Goal: Complete application form

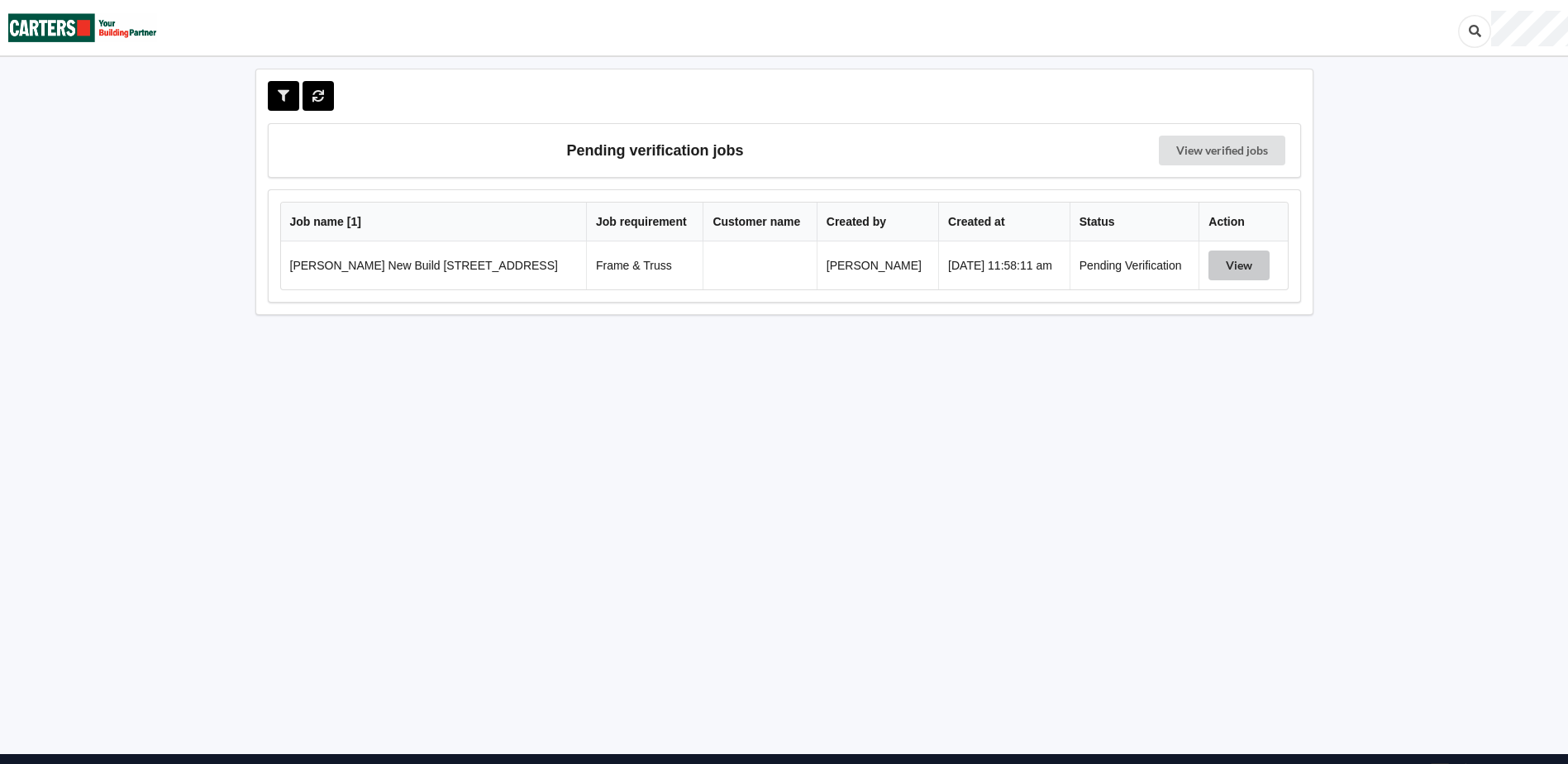
click at [1228, 261] on button "View" at bounding box center [1239, 265] width 61 height 30
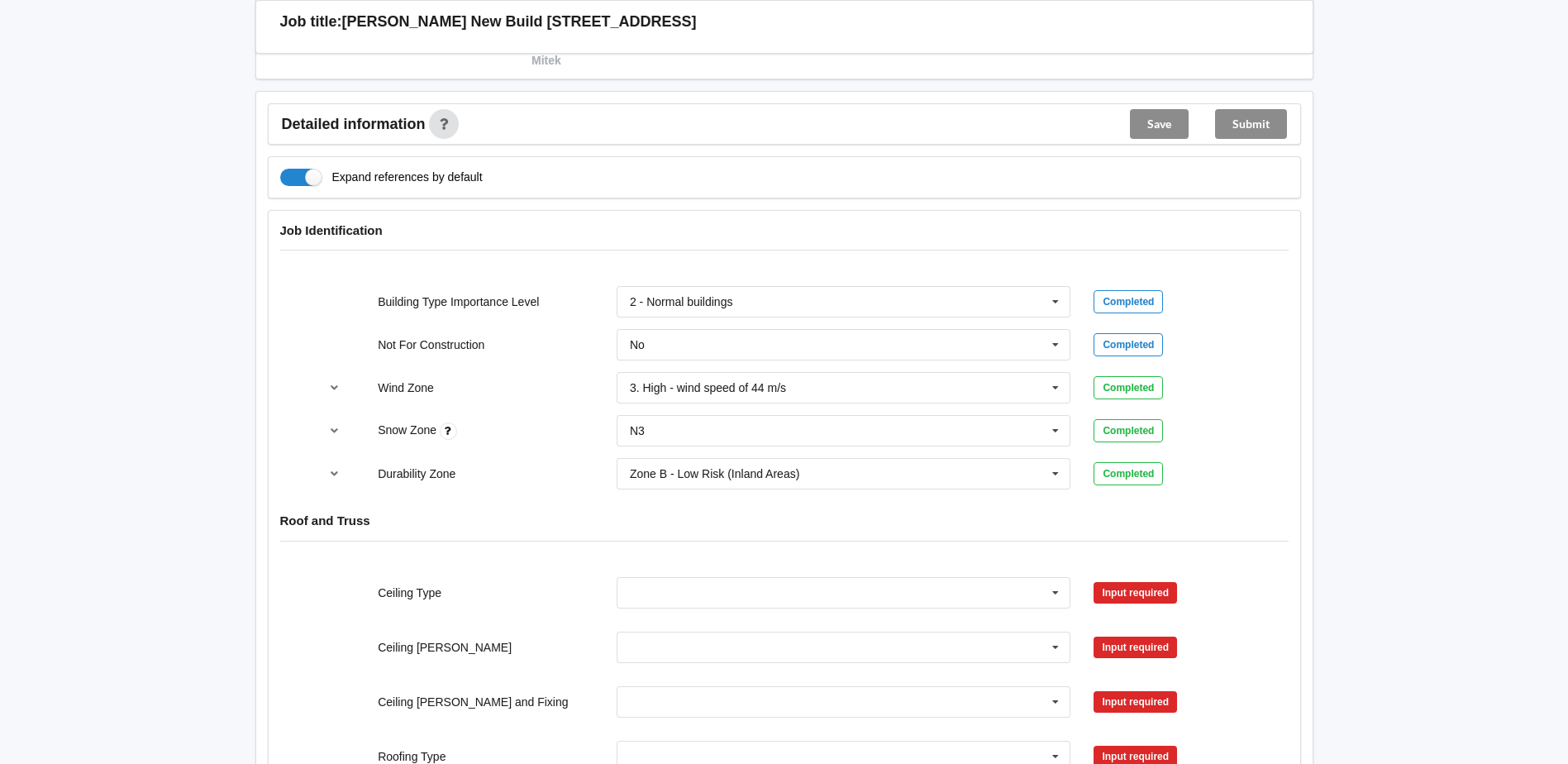
scroll to position [662, 0]
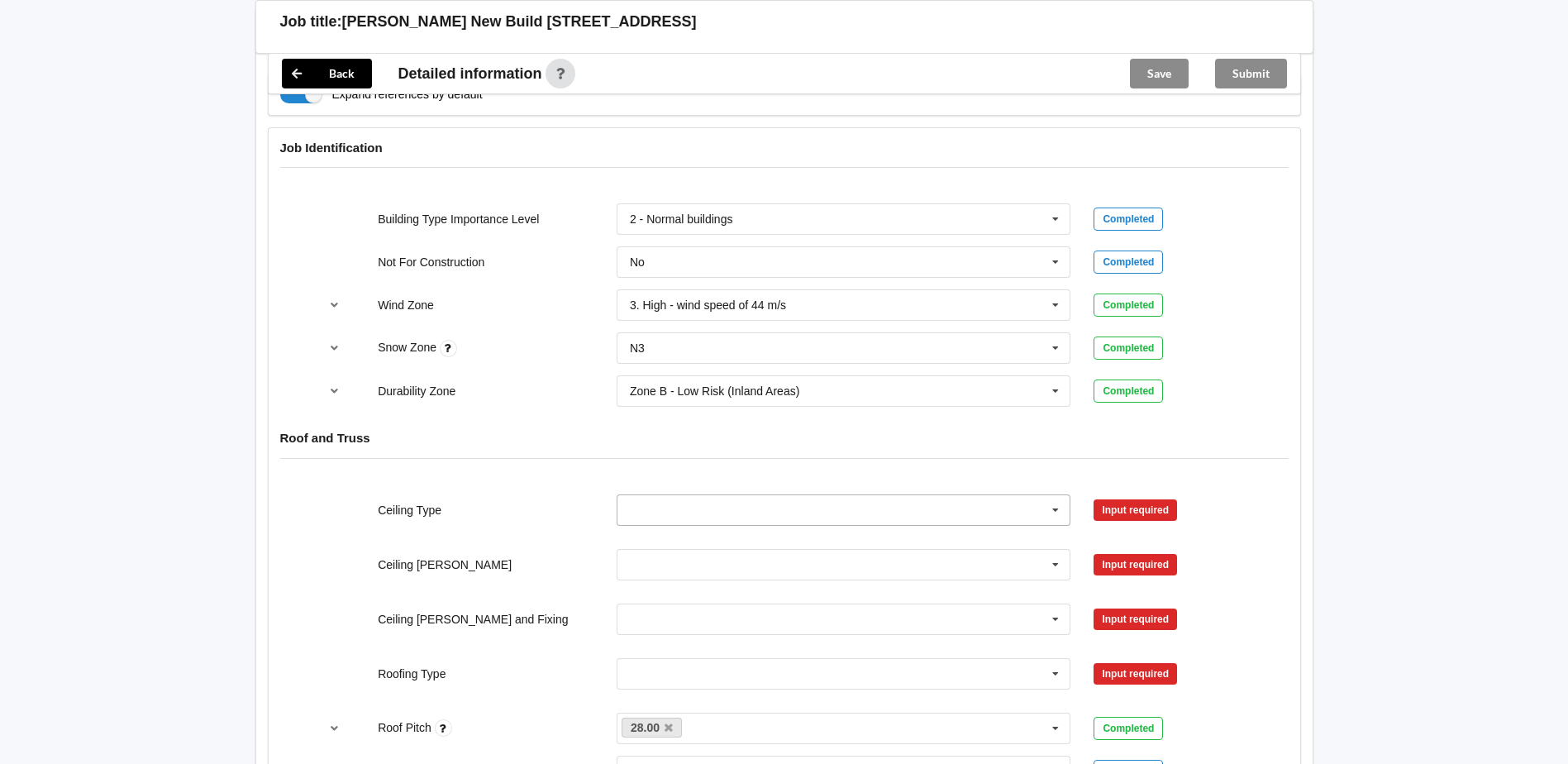
click at [1051, 512] on icon at bounding box center [1056, 510] width 25 height 30
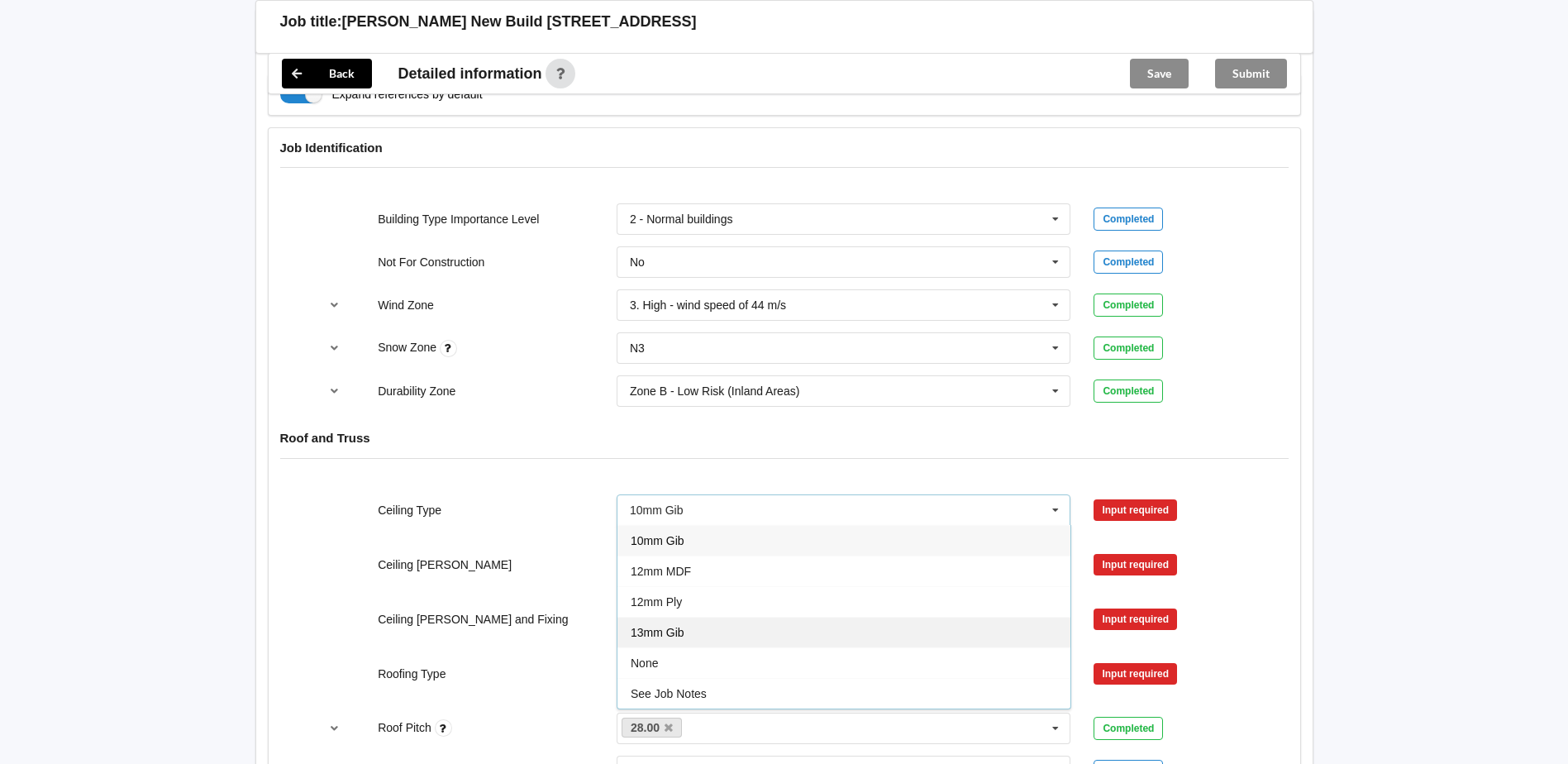
click at [694, 631] on div "13mm Gib" at bounding box center [844, 632] width 453 height 30
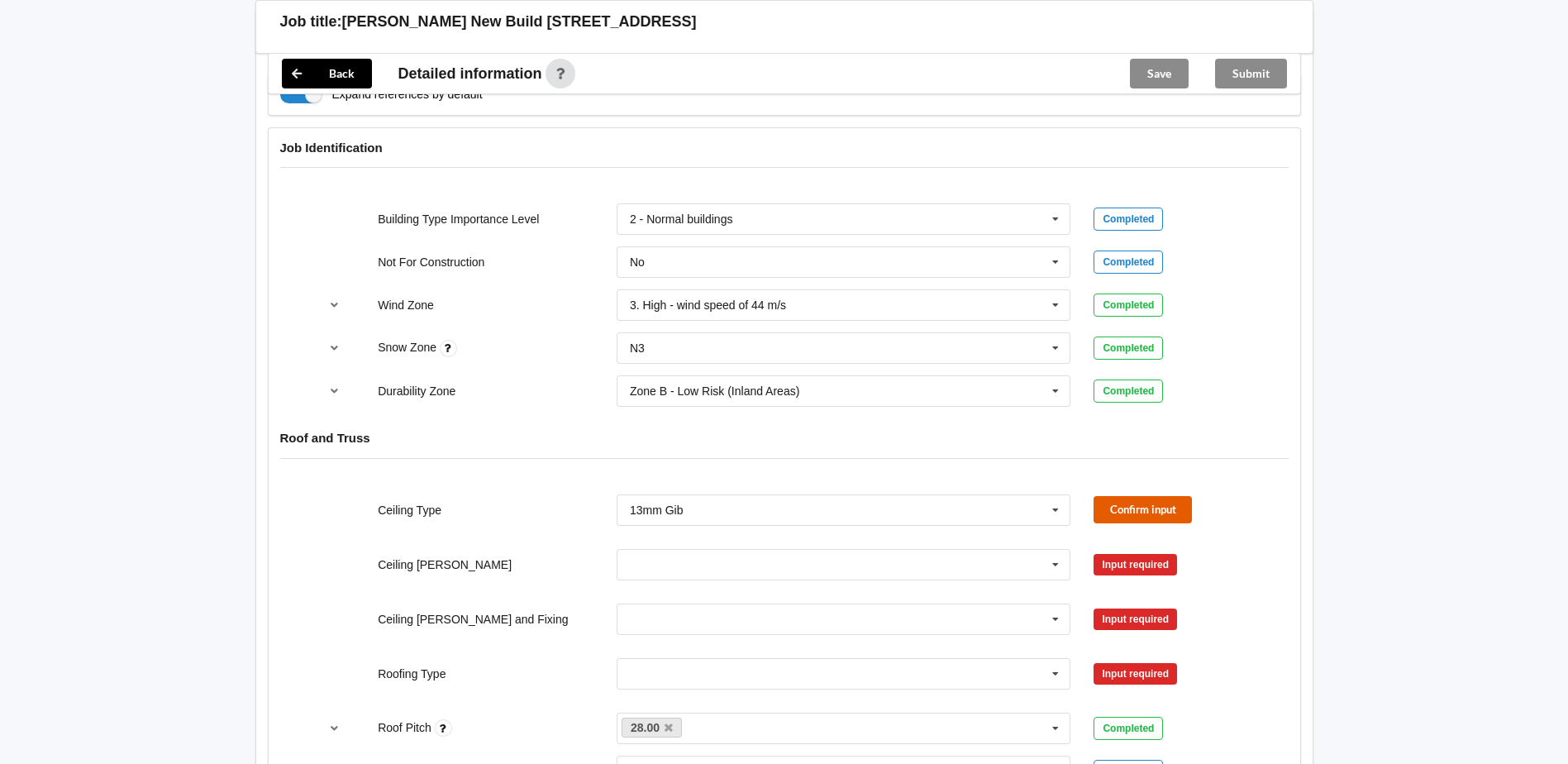
click at [1124, 516] on button "Confirm input" at bounding box center [1143, 509] width 98 height 27
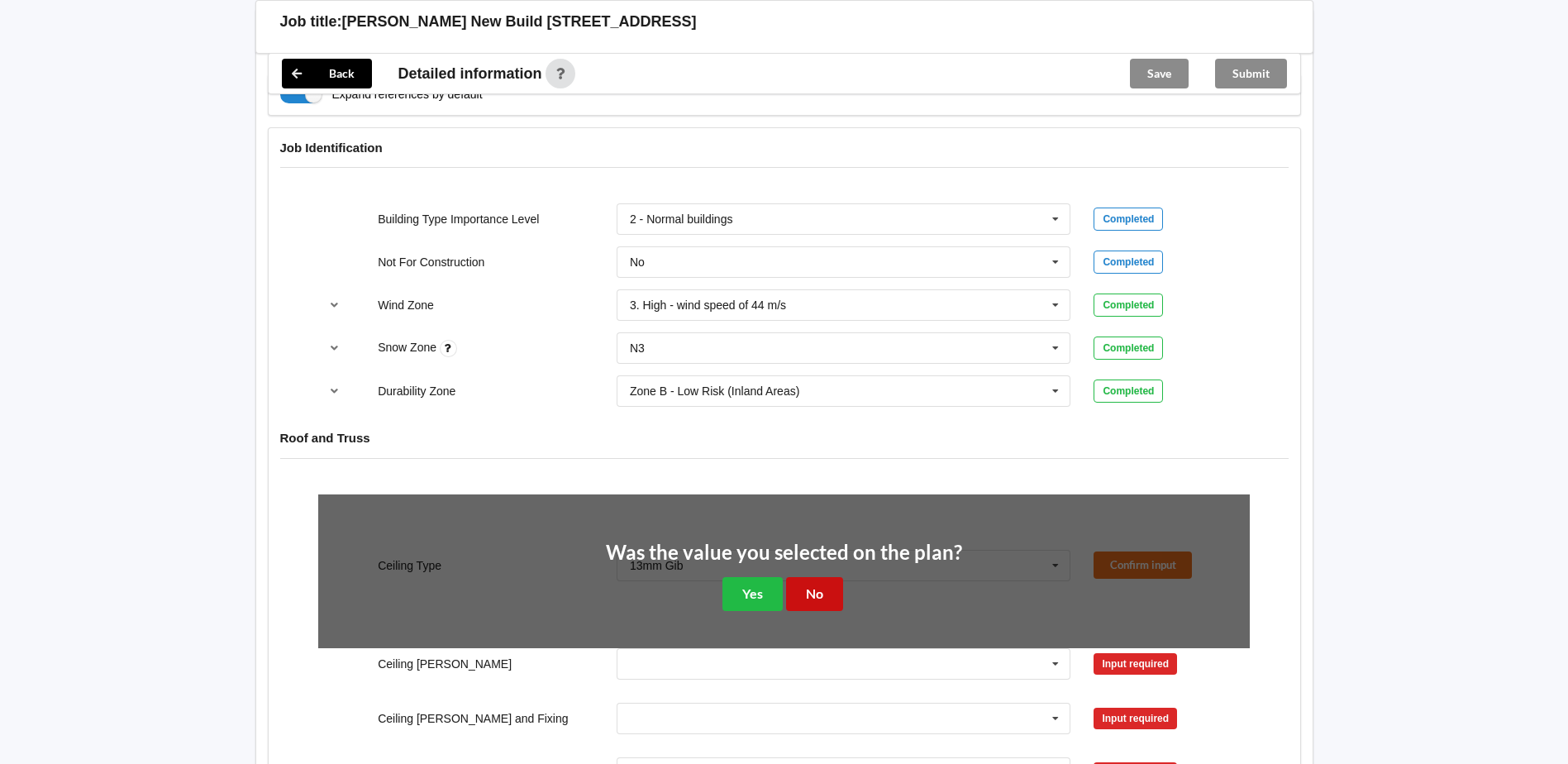
drag, startPoint x: 811, startPoint y: 586, endPoint x: 818, endPoint y: 582, distance: 8.1
click at [810, 586] on button "No" at bounding box center [815, 594] width 57 height 34
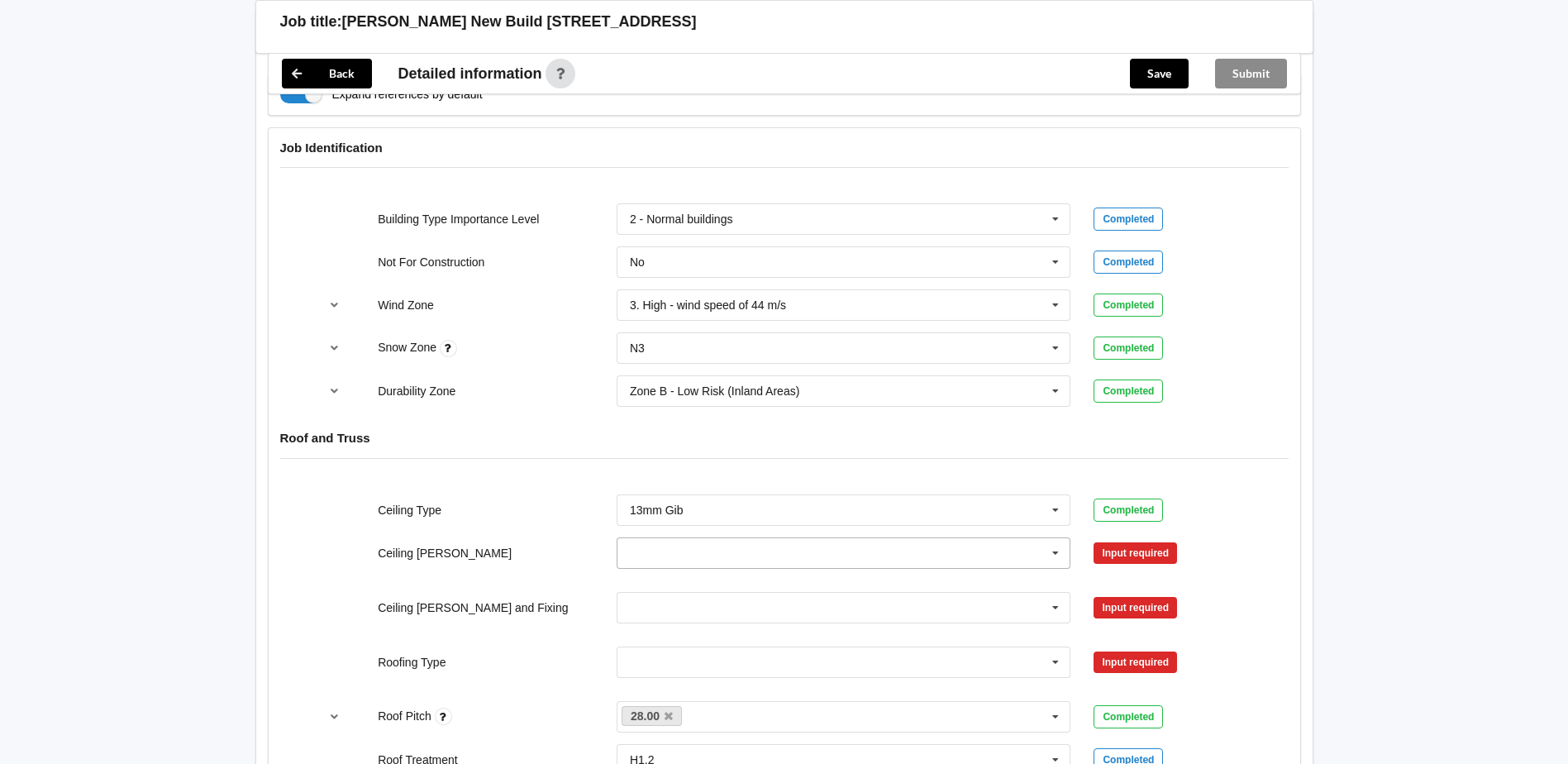
drag, startPoint x: 1056, startPoint y: 550, endPoint x: 1037, endPoint y: 557, distance: 20.2
click at [1056, 552] on icon at bounding box center [1056, 553] width 25 height 30
click at [646, 647] on span "600mm" at bounding box center [650, 645] width 39 height 13
click at [1156, 565] on button "Confirm input" at bounding box center [1143, 553] width 98 height 27
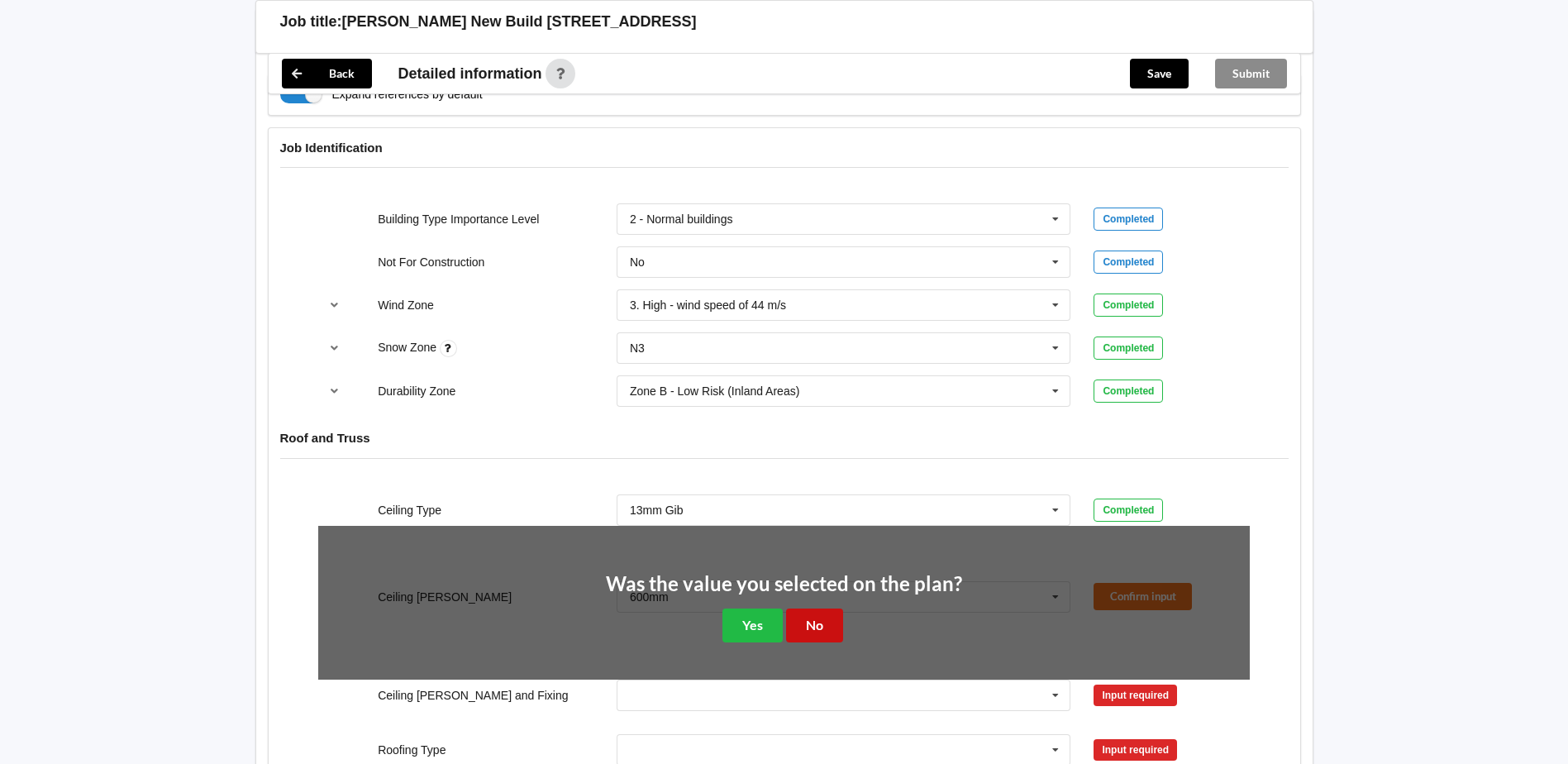
drag, startPoint x: 817, startPoint y: 623, endPoint x: 830, endPoint y: 624, distance: 13.0
click at [817, 623] on button "No" at bounding box center [815, 626] width 57 height 34
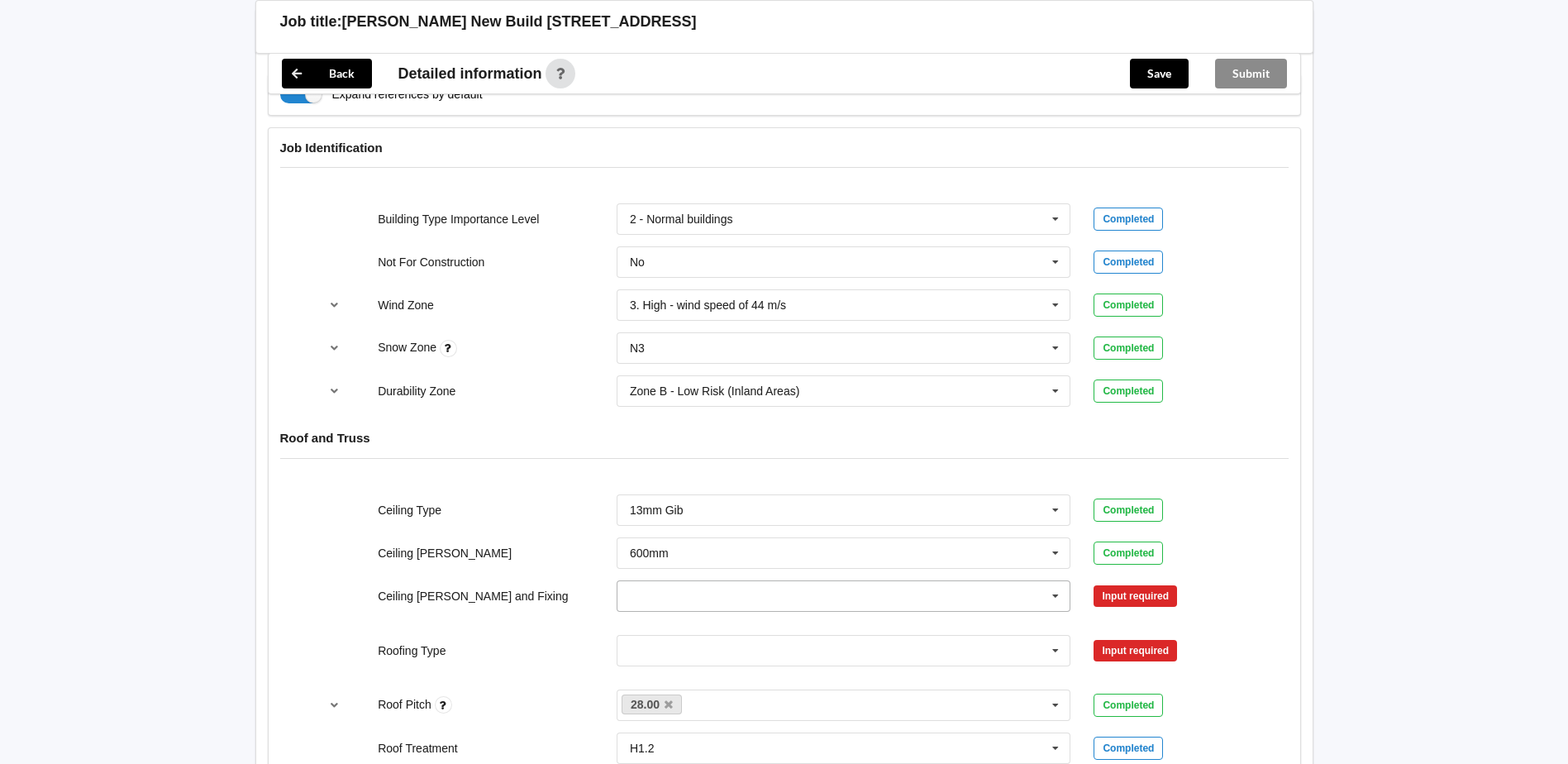
drag, startPoint x: 1053, startPoint y: 593, endPoint x: 1039, endPoint y: 595, distance: 14.1
click at [1052, 593] on icon at bounding box center [1056, 596] width 25 height 30
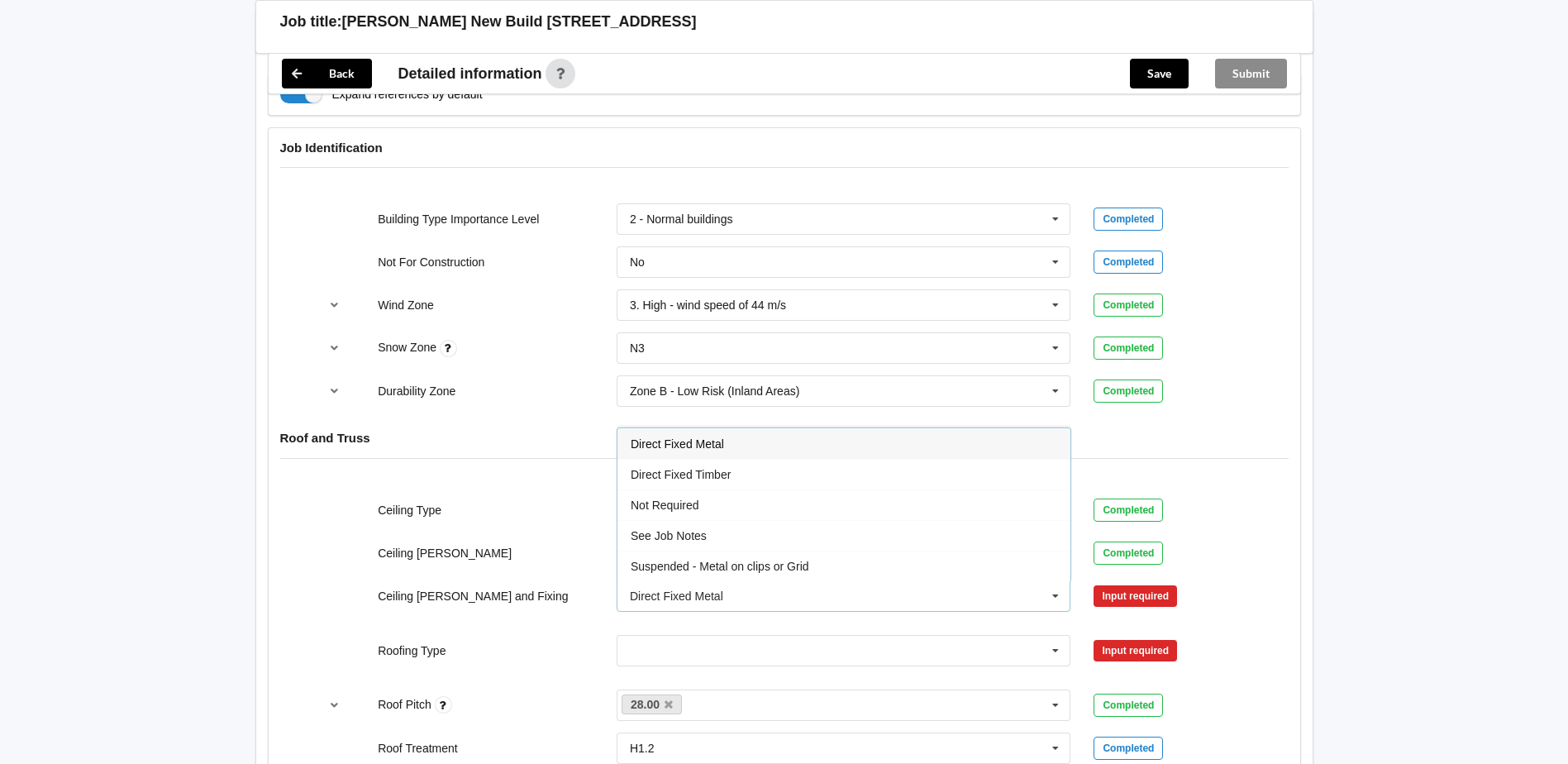
click at [685, 447] on span "Direct Fixed Metal" at bounding box center [677, 444] width 93 height 13
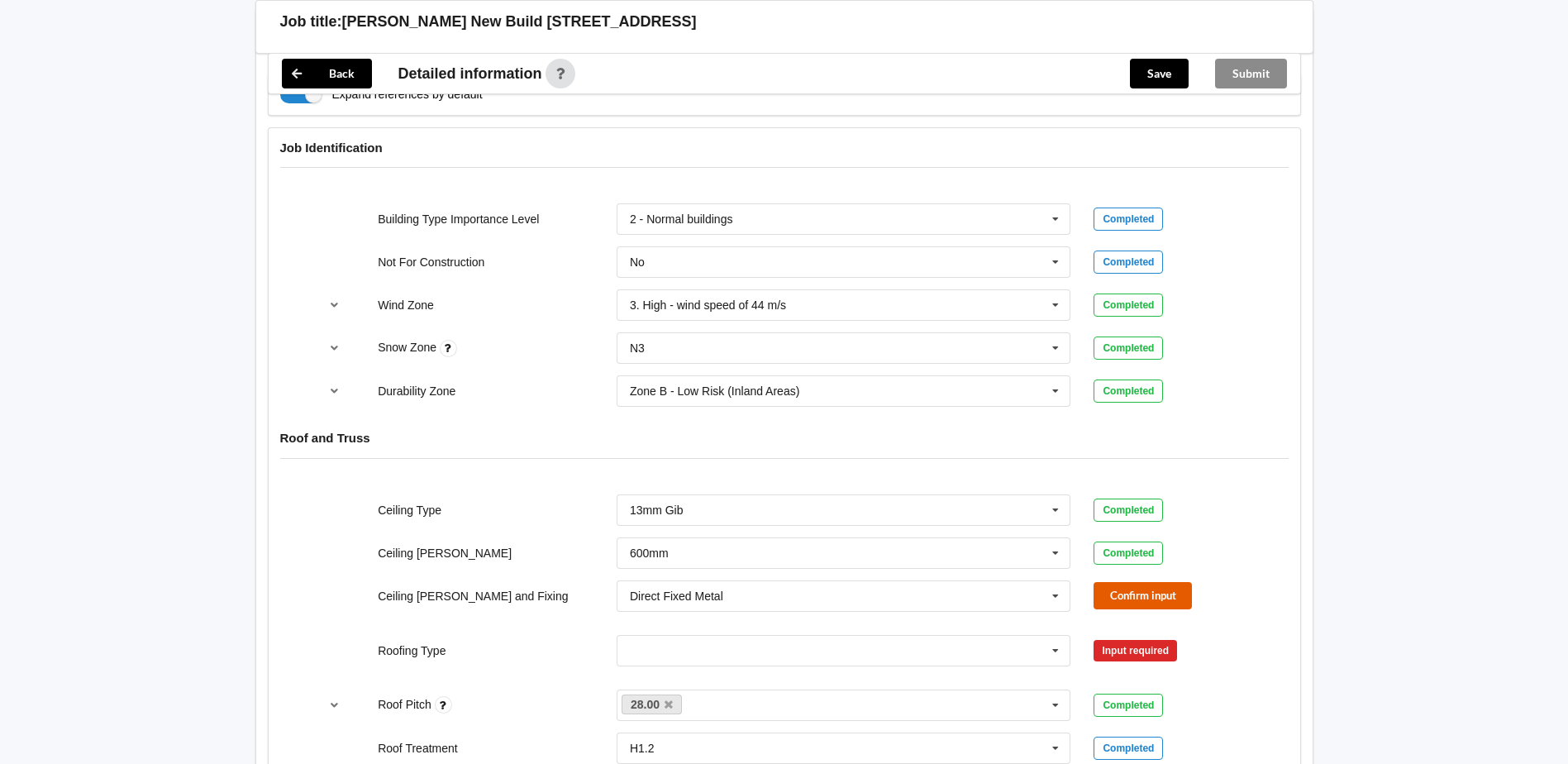
click at [1137, 591] on button "Confirm input" at bounding box center [1143, 595] width 98 height 27
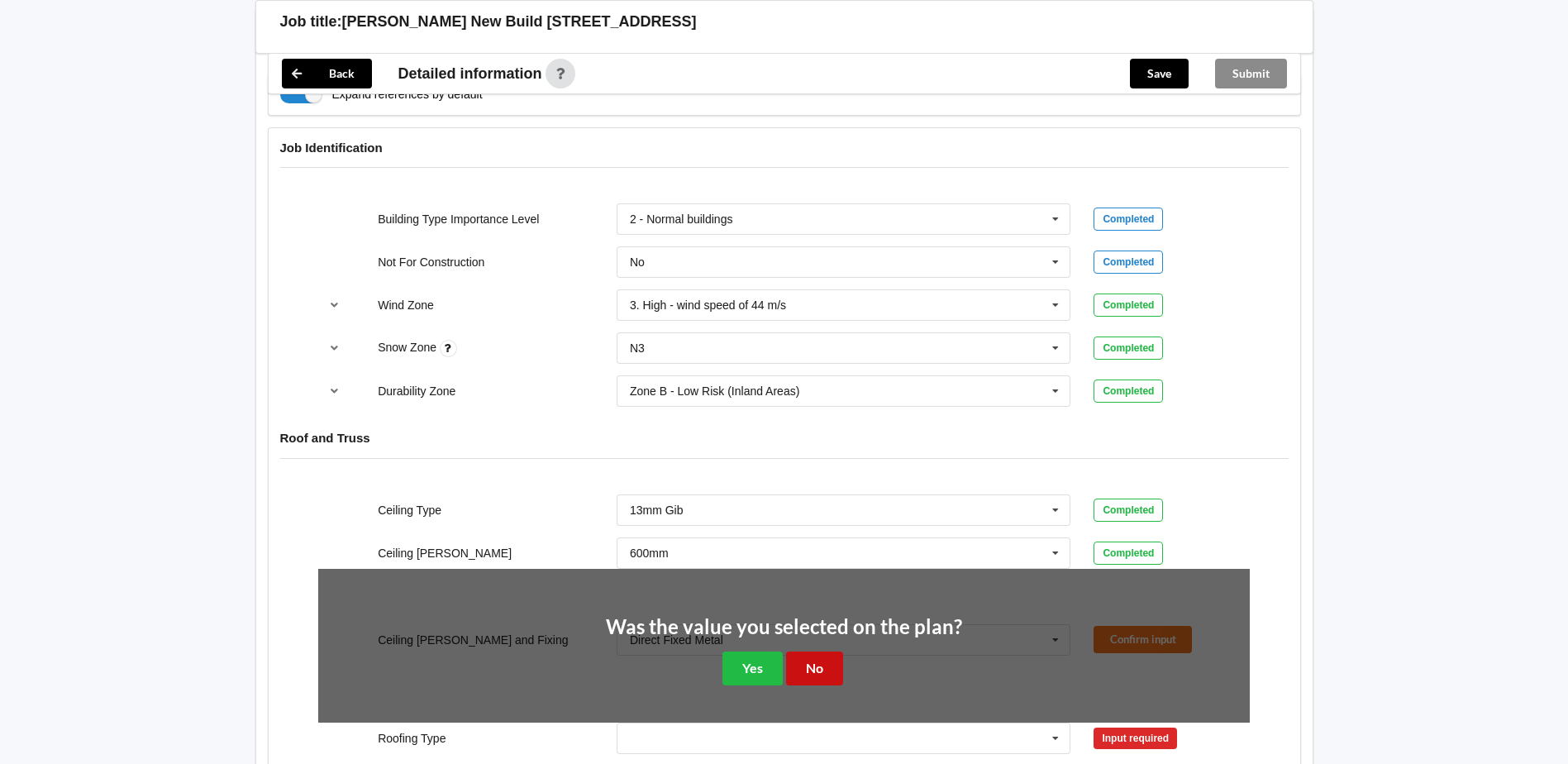
click at [812, 677] on button "No" at bounding box center [815, 668] width 57 height 34
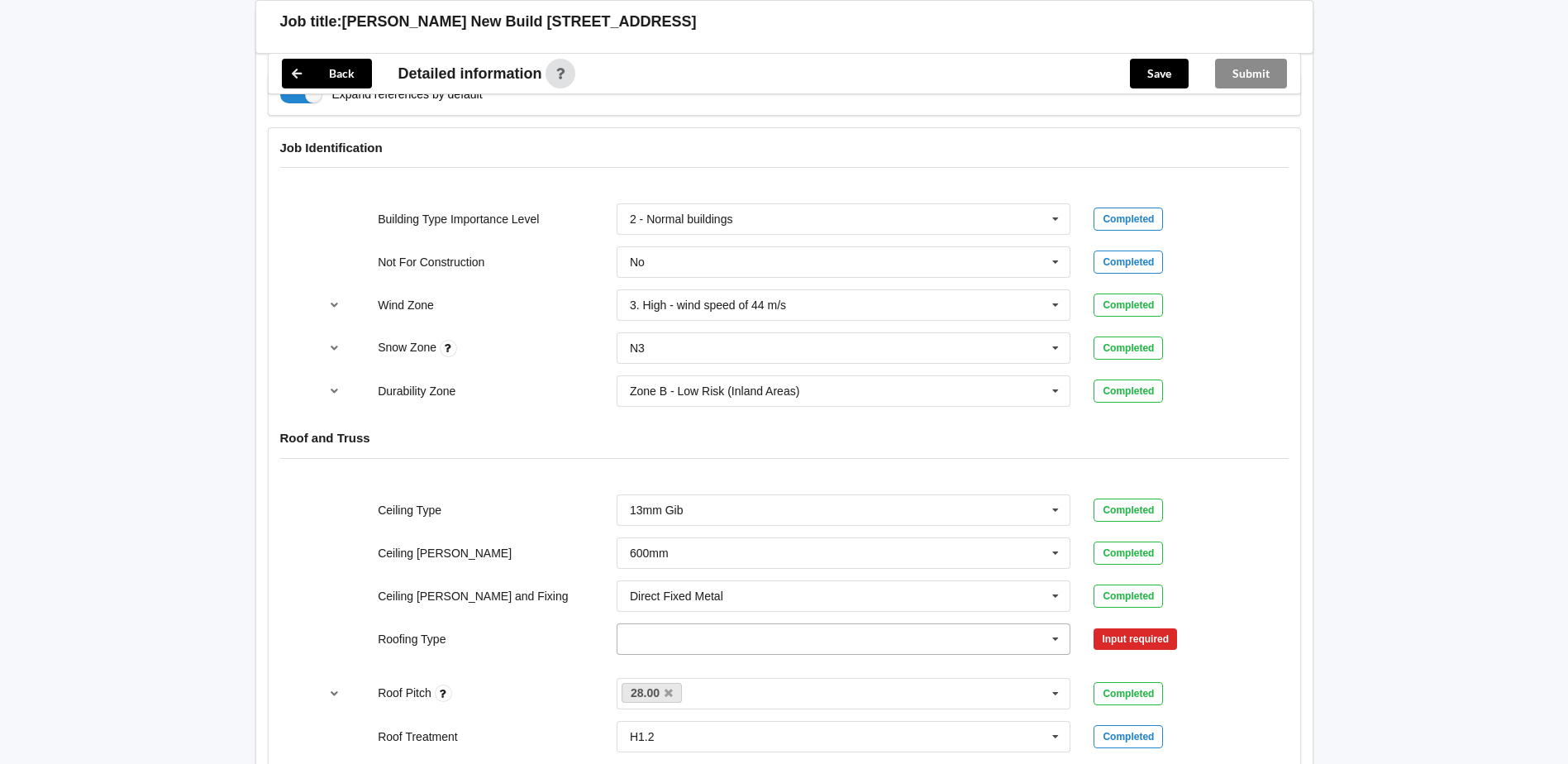
click at [1054, 645] on icon at bounding box center [1056, 640] width 25 height 30
click at [675, 451] on span "1. [GEOGRAPHIC_DATA]" at bounding box center [697, 454] width 133 height 13
click at [1175, 640] on button "Confirm input" at bounding box center [1143, 639] width 98 height 27
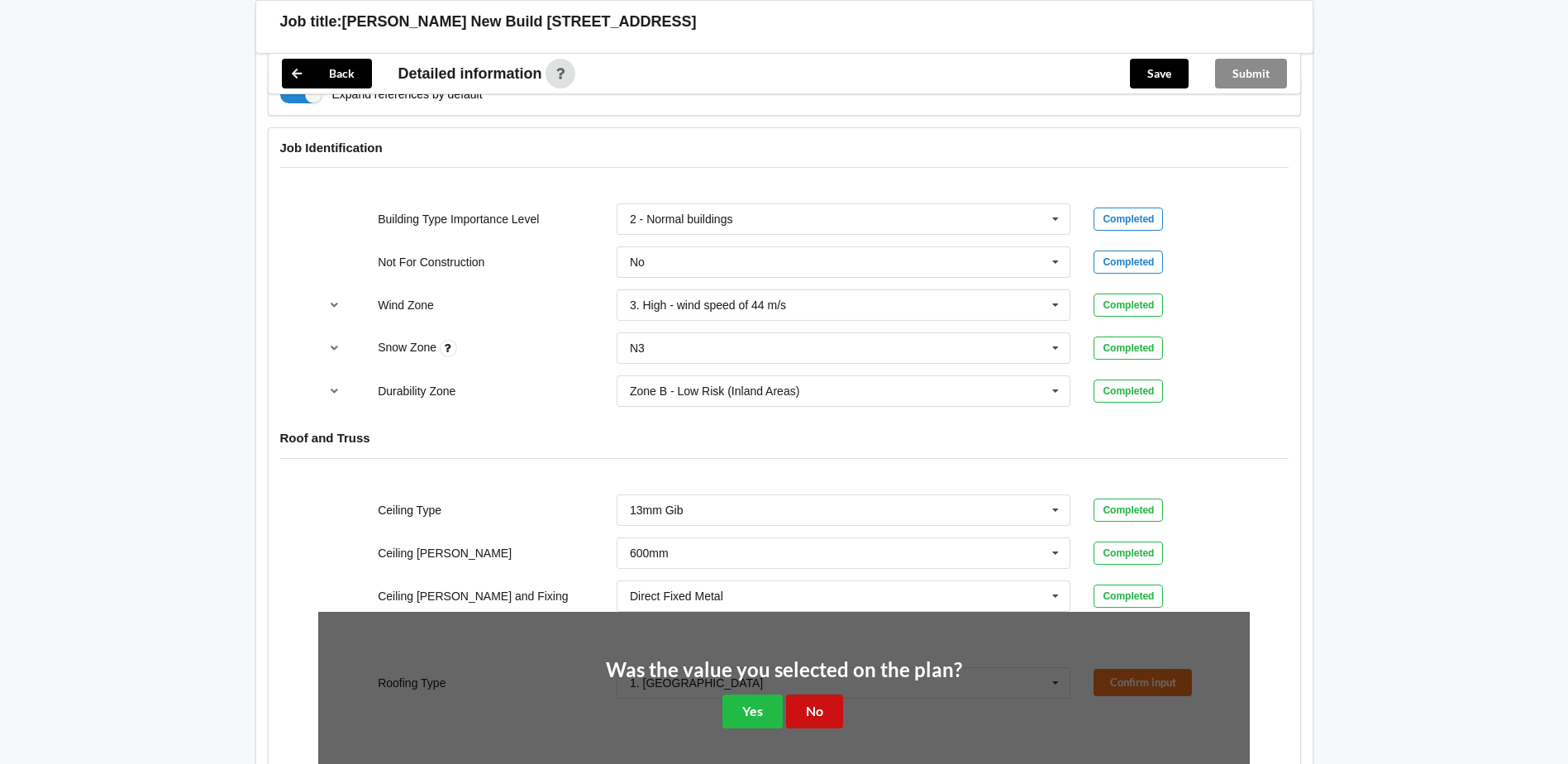
drag, startPoint x: 808, startPoint y: 717, endPoint x: 801, endPoint y: 711, distance: 9.2
click at [806, 717] on button "No" at bounding box center [815, 712] width 57 height 34
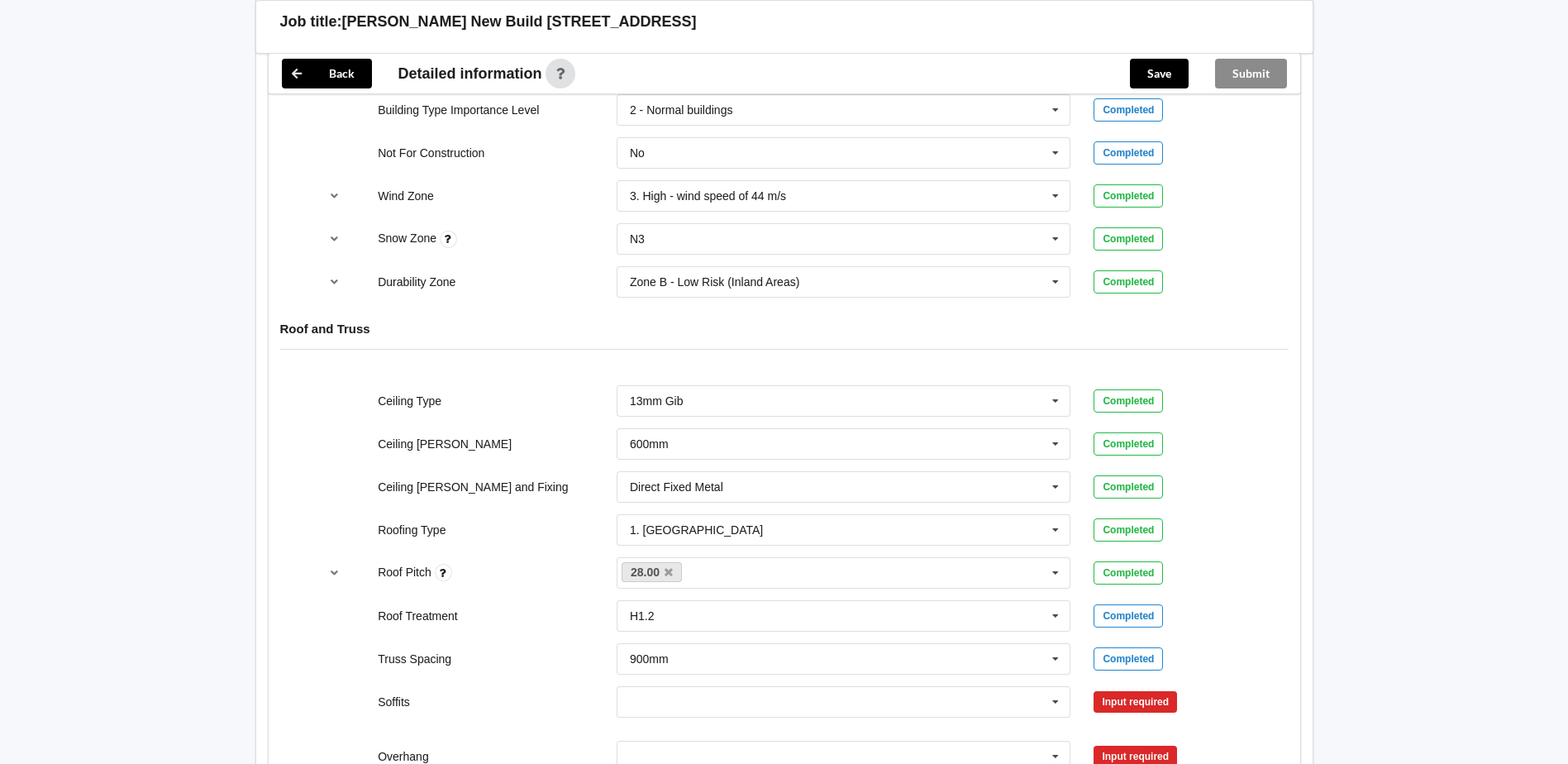
scroll to position [910, 0]
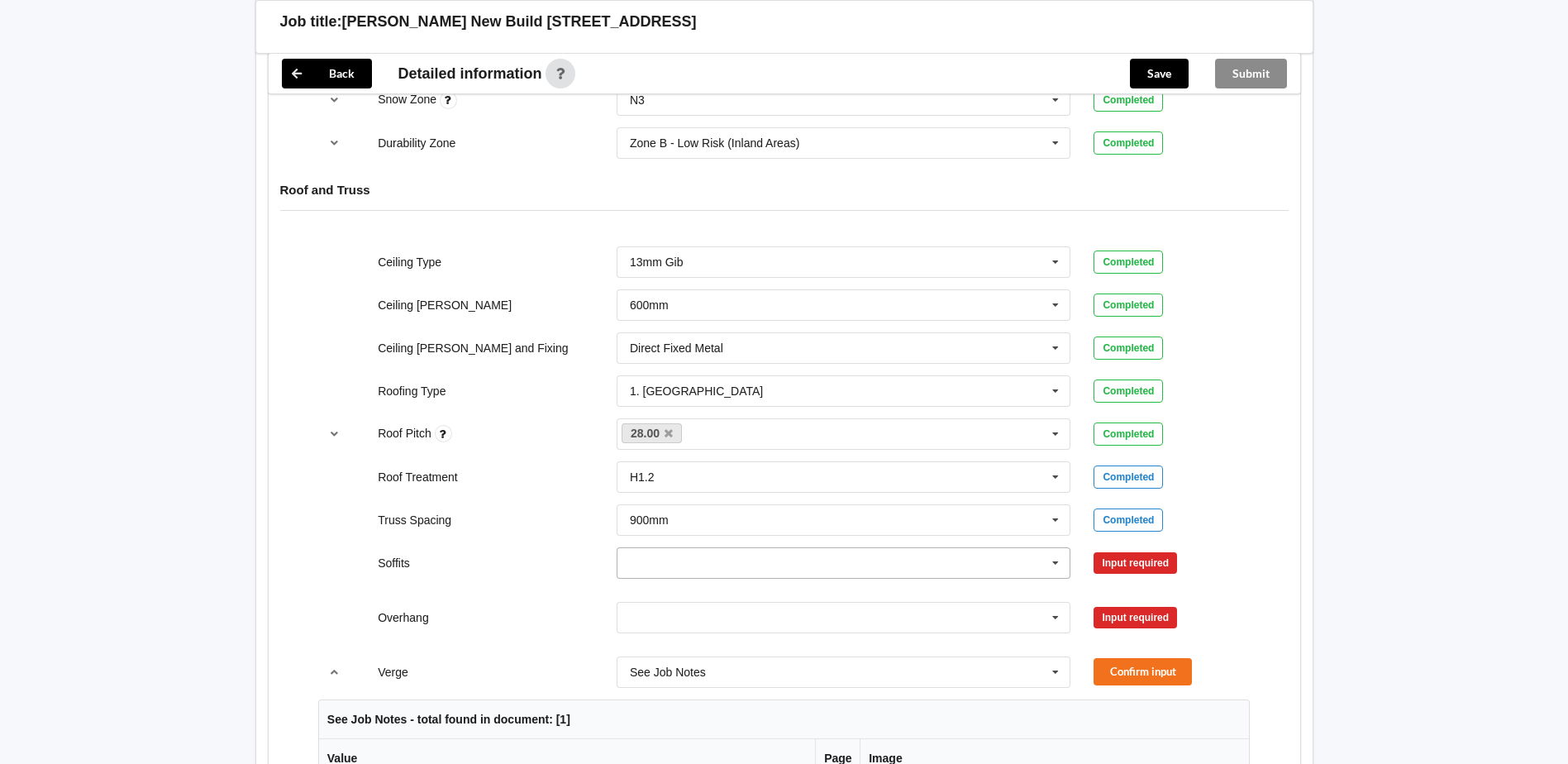
click at [1053, 564] on icon at bounding box center [1056, 563] width 25 height 30
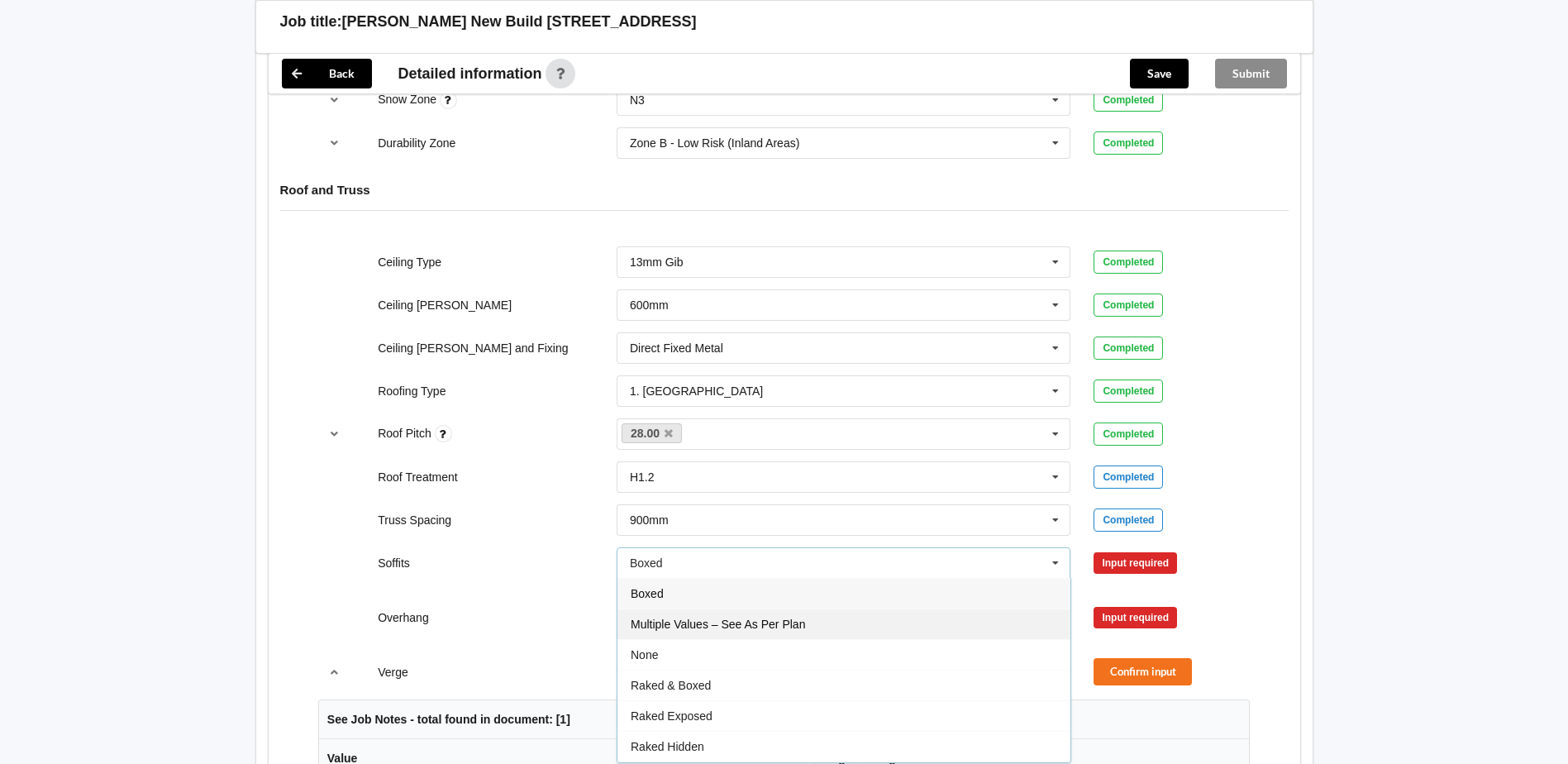
click at [696, 624] on span "Multiple Values – See As Per Plan" at bounding box center [717, 624] width 175 height 13
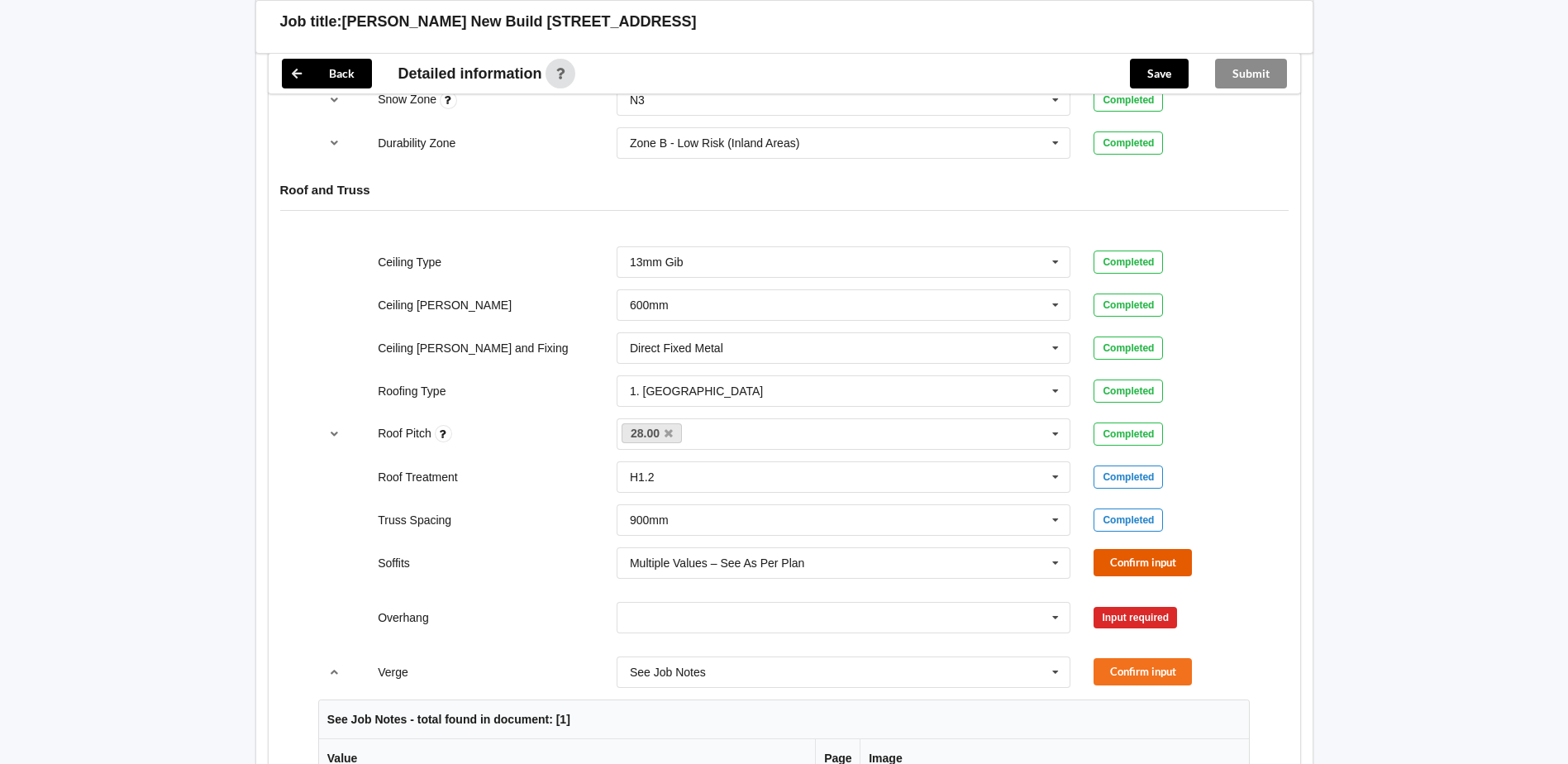
click at [1124, 564] on button "Confirm input" at bounding box center [1143, 562] width 98 height 27
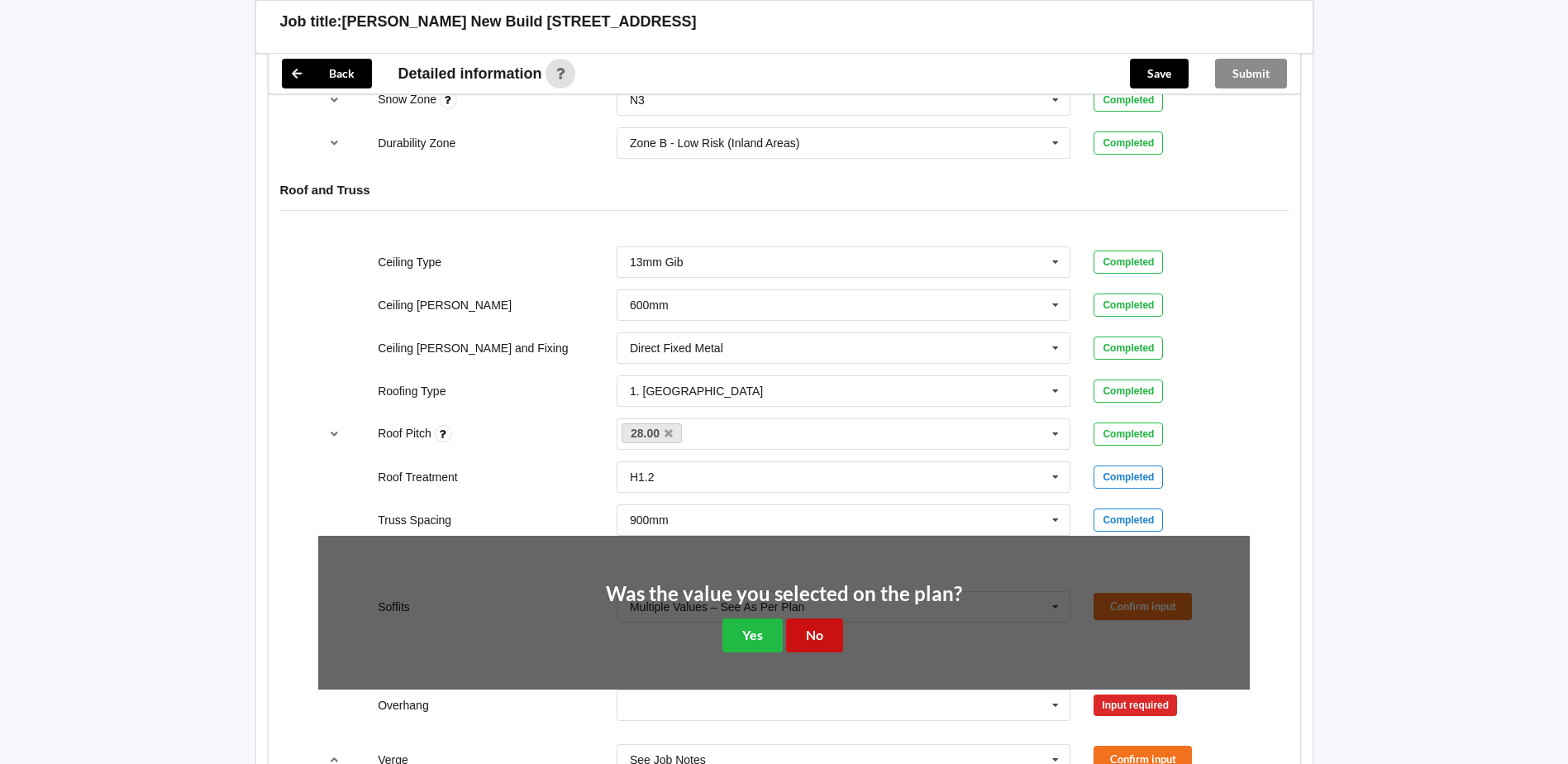
click at [826, 640] on button "No" at bounding box center [815, 635] width 57 height 34
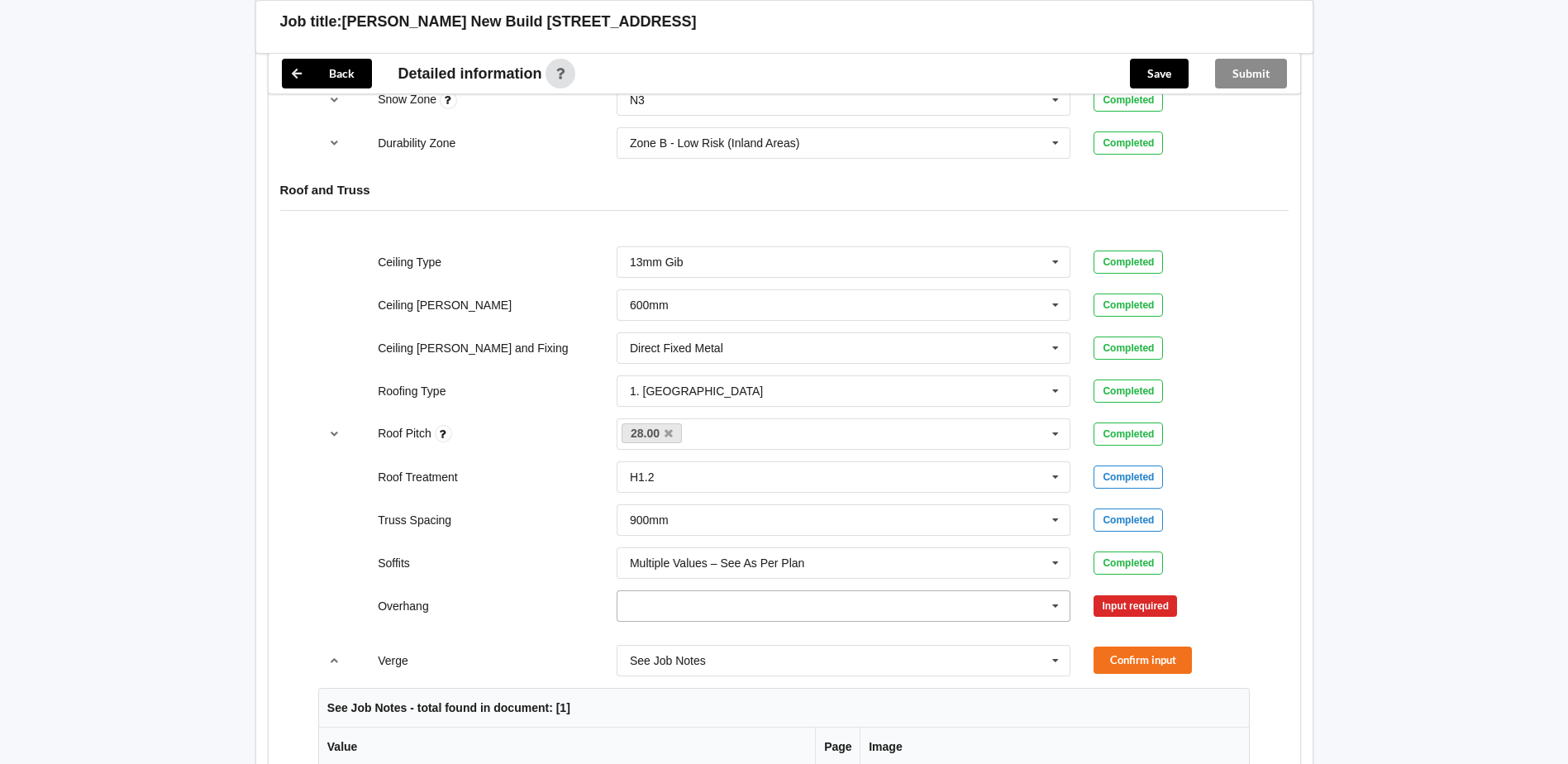
click at [1055, 606] on icon at bounding box center [1056, 607] width 25 height 30
click at [757, 541] on span "Multiple Values – See As Per Plan" at bounding box center [717, 544] width 175 height 13
click at [1133, 600] on button "Confirm input" at bounding box center [1143, 606] width 98 height 27
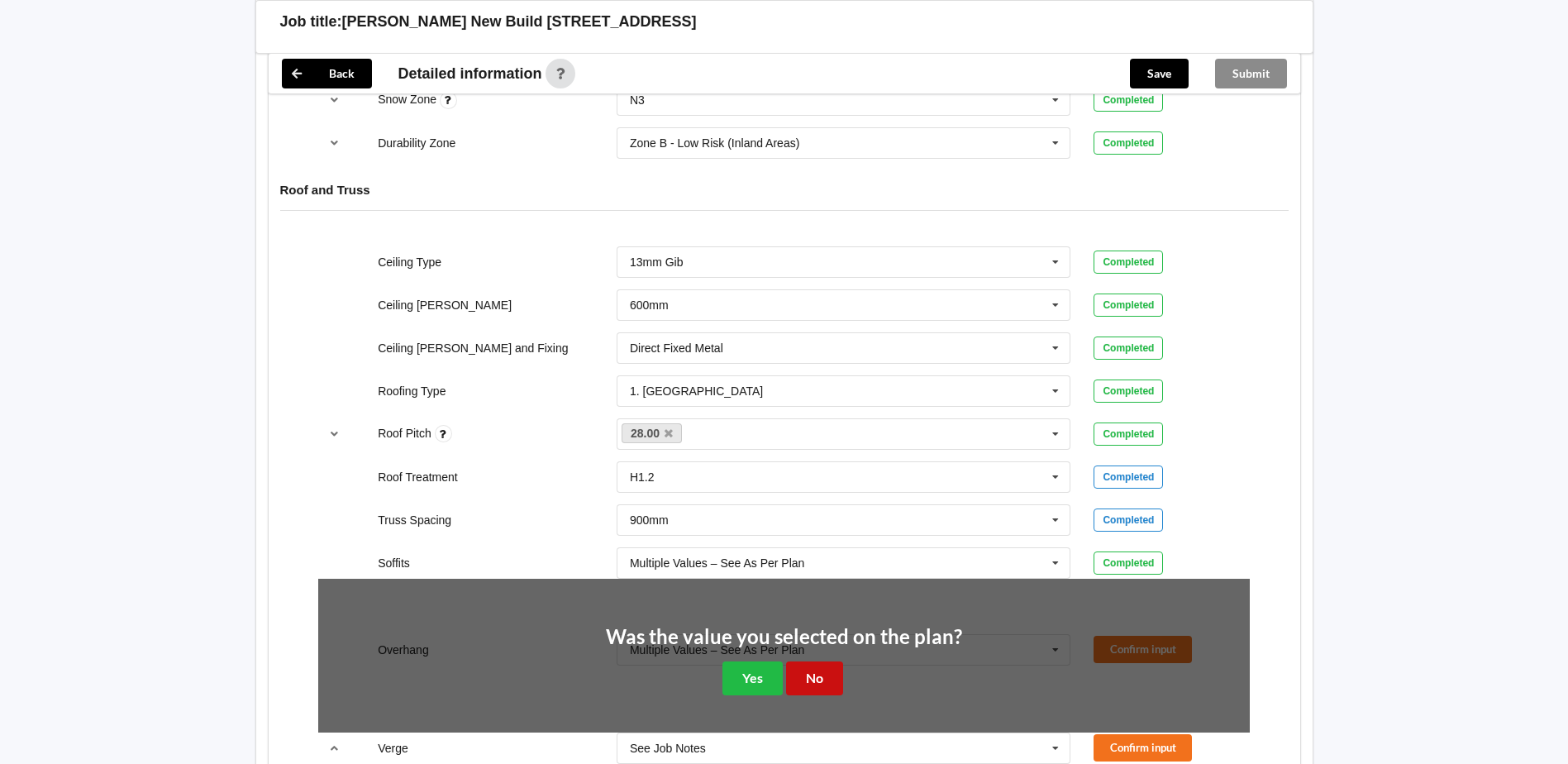
click at [808, 676] on button "No" at bounding box center [815, 679] width 57 height 34
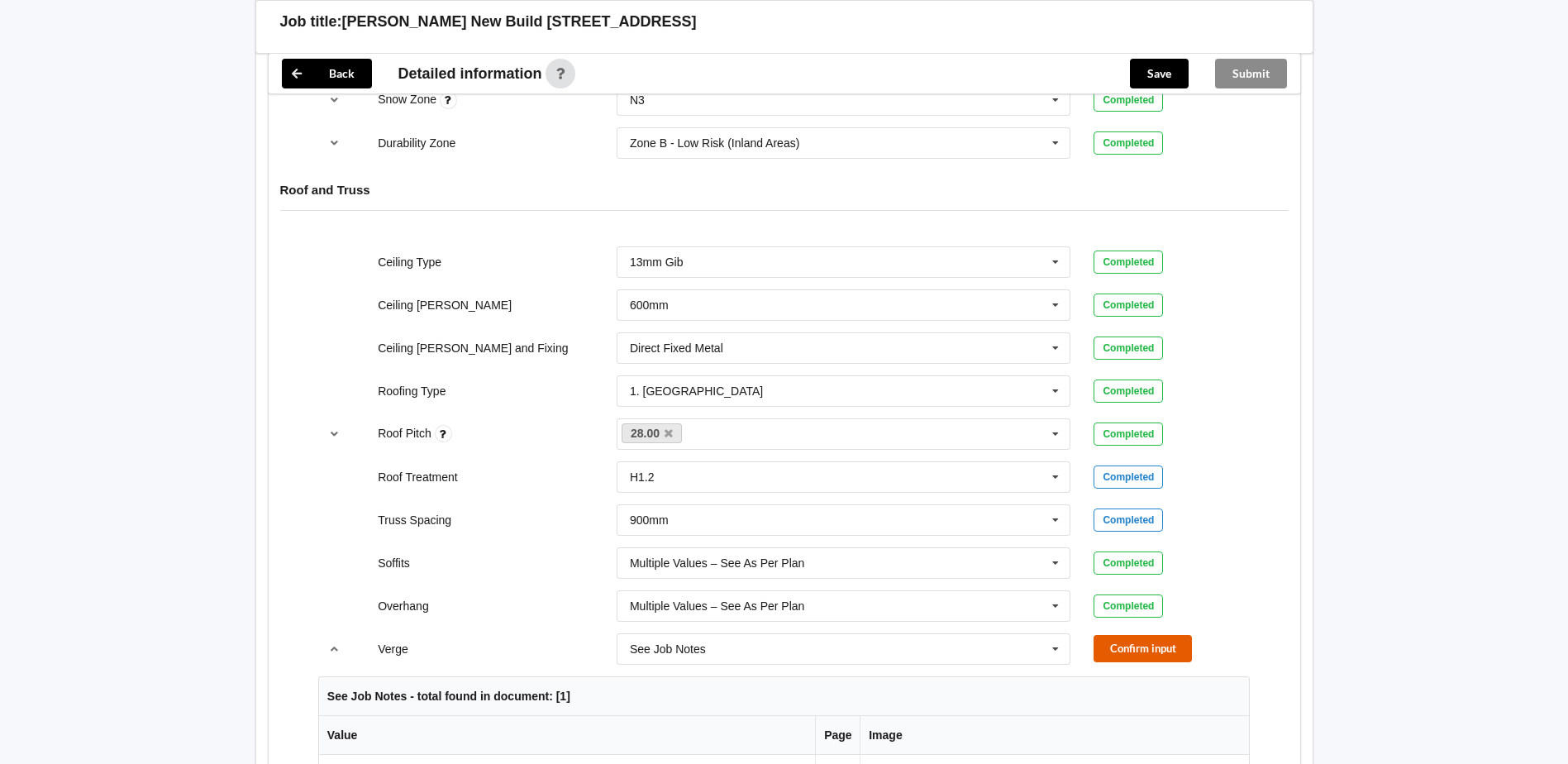
click at [1109, 652] on button "Confirm input" at bounding box center [1143, 648] width 98 height 27
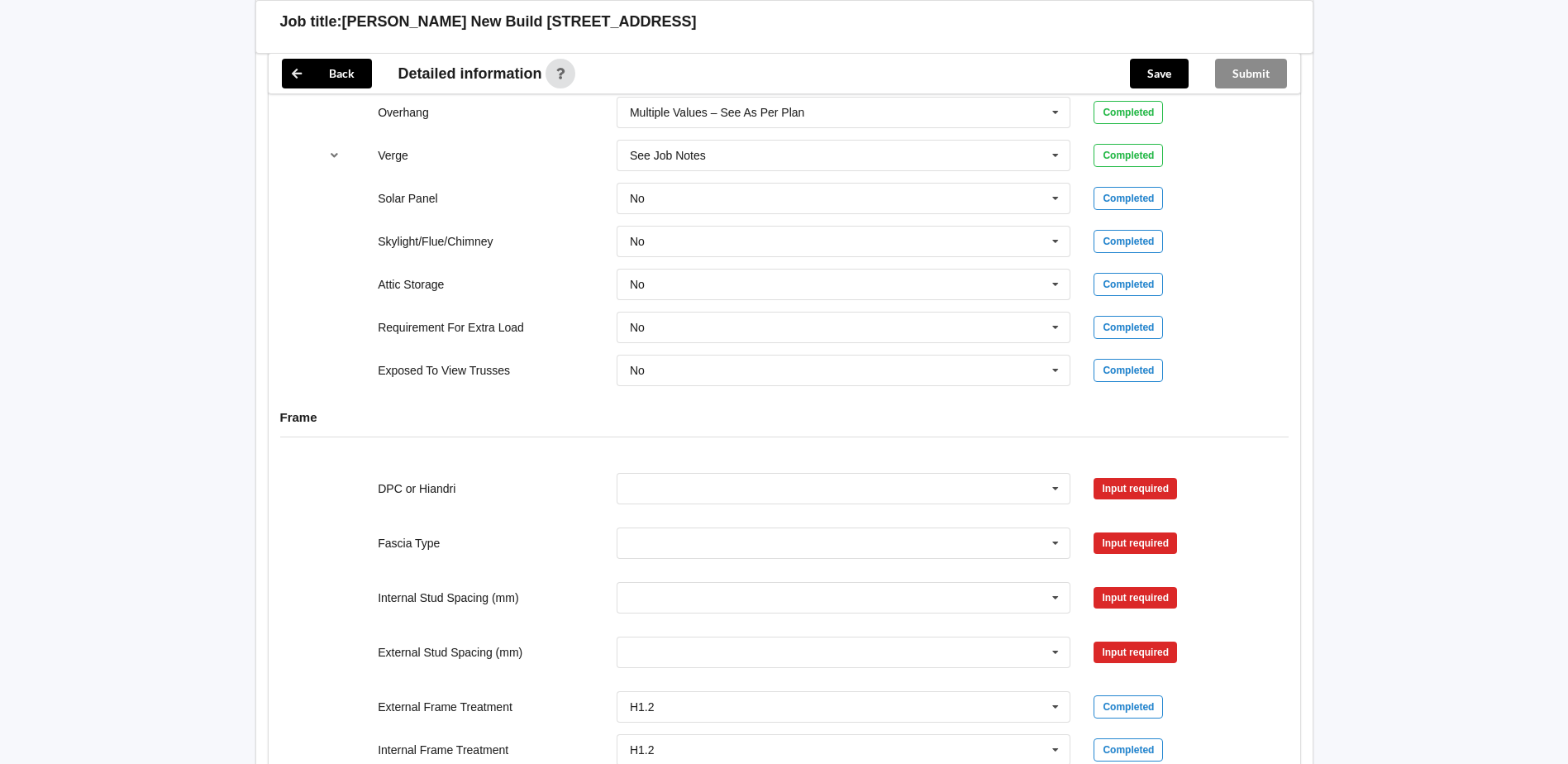
scroll to position [1406, 0]
drag, startPoint x: 1058, startPoint y: 490, endPoint x: 1019, endPoint y: 493, distance: 39.1
click at [1053, 490] on icon at bounding box center [1056, 486] width 25 height 30
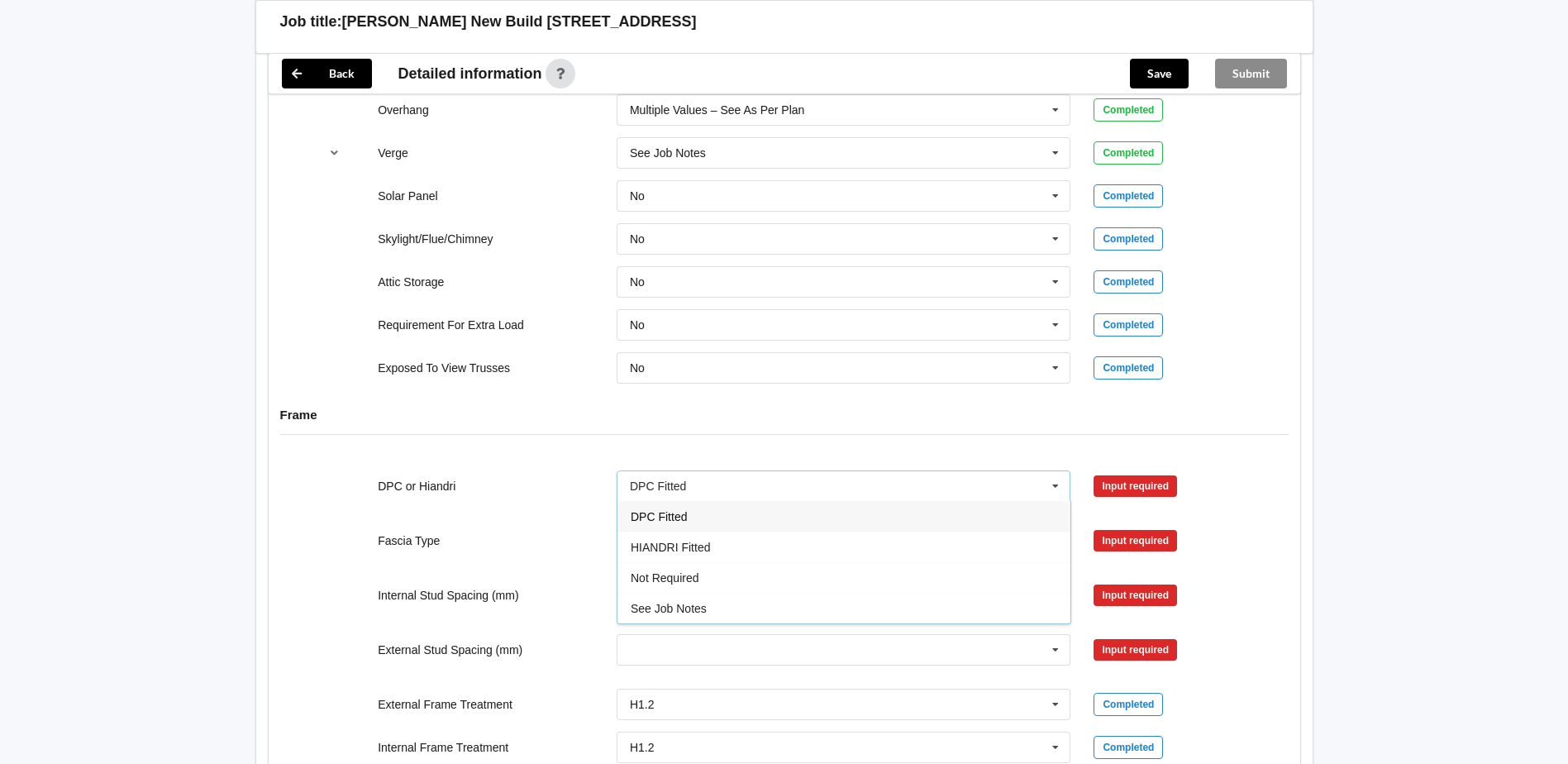
click at [657, 517] on span "DPC Fitted" at bounding box center [658, 517] width 57 height 13
click at [1123, 482] on button "Confirm input" at bounding box center [1143, 486] width 98 height 27
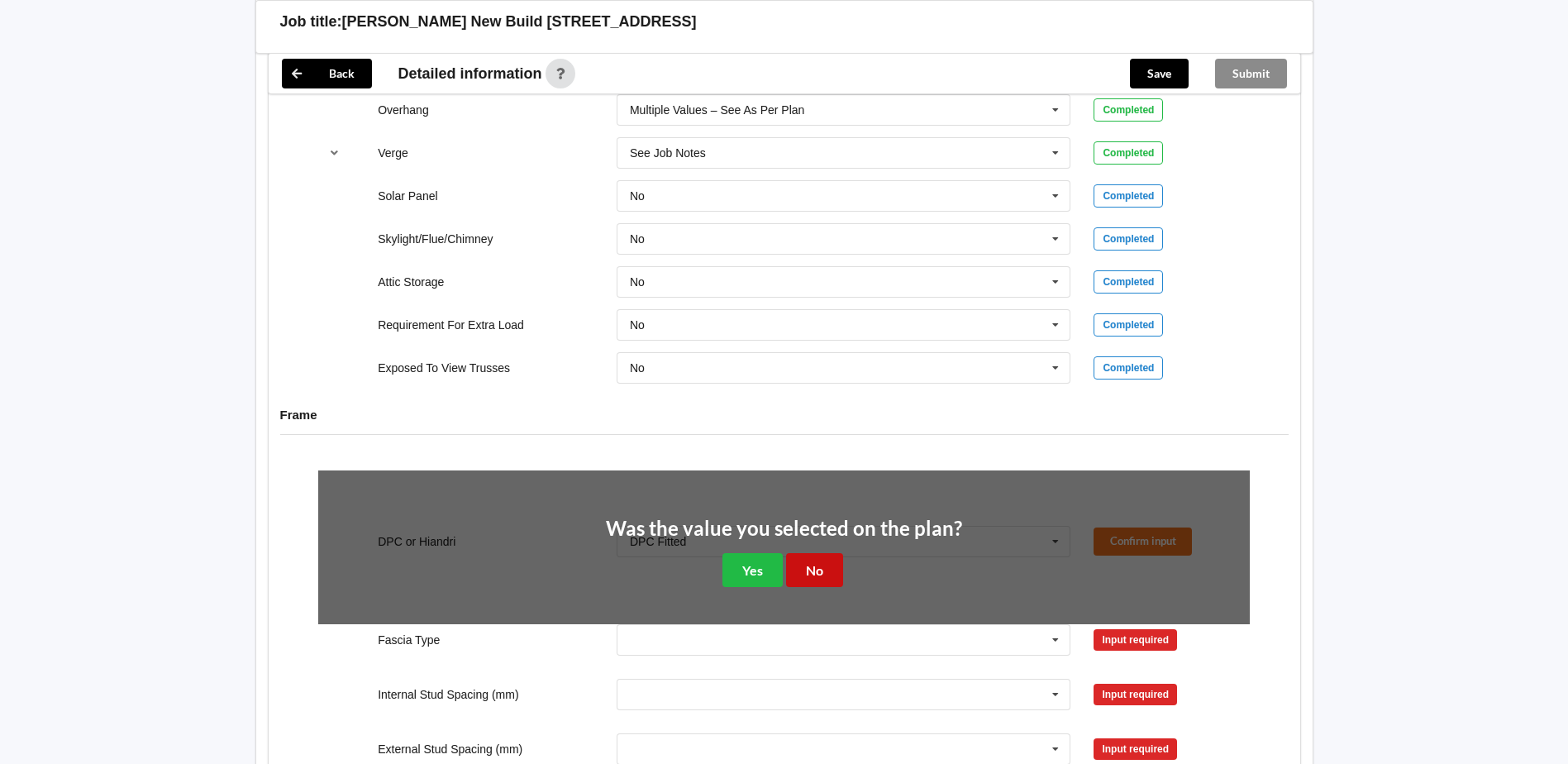
click at [811, 565] on button "No" at bounding box center [815, 570] width 57 height 34
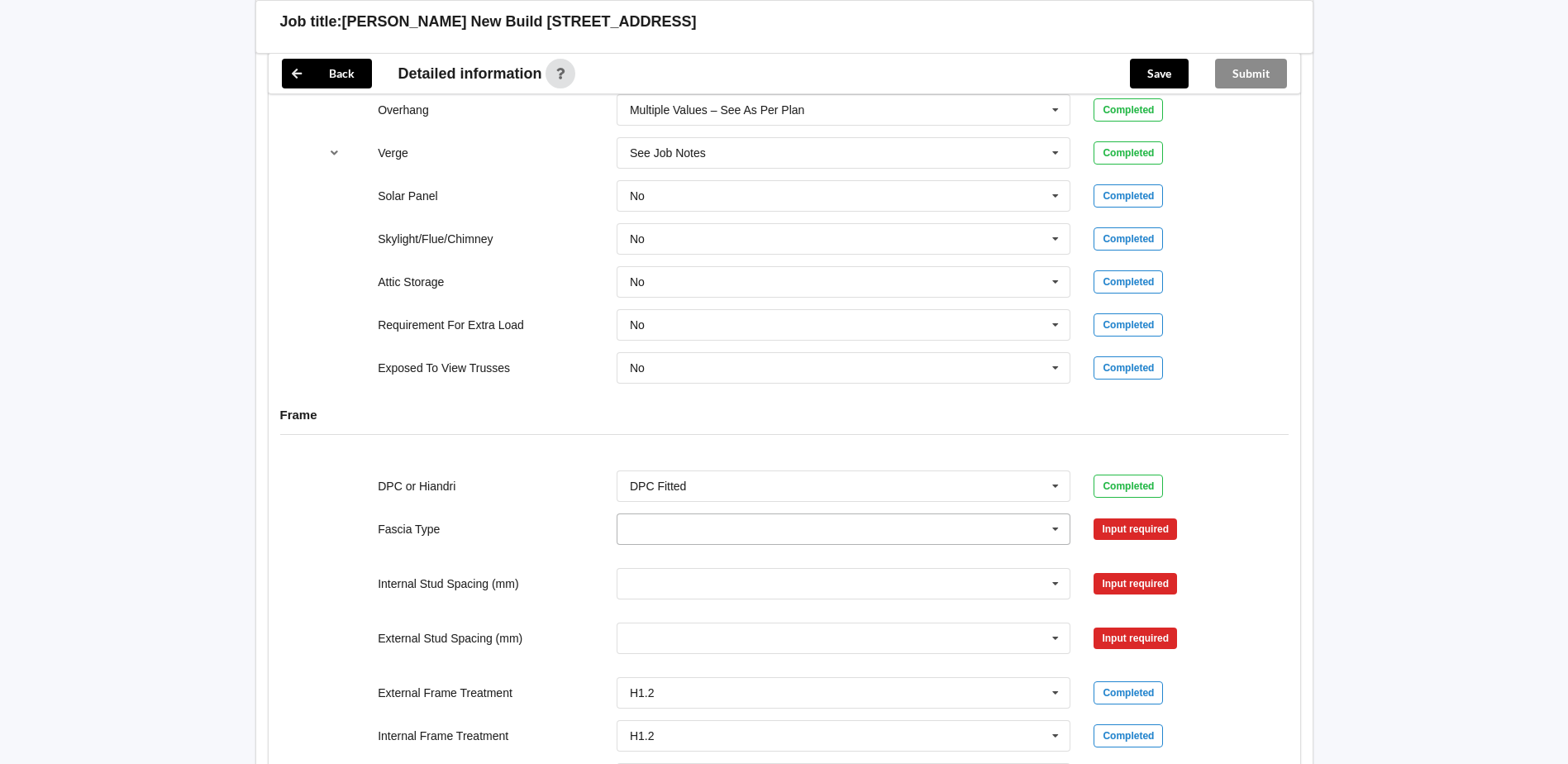
click at [1058, 527] on icon at bounding box center [1056, 529] width 25 height 30
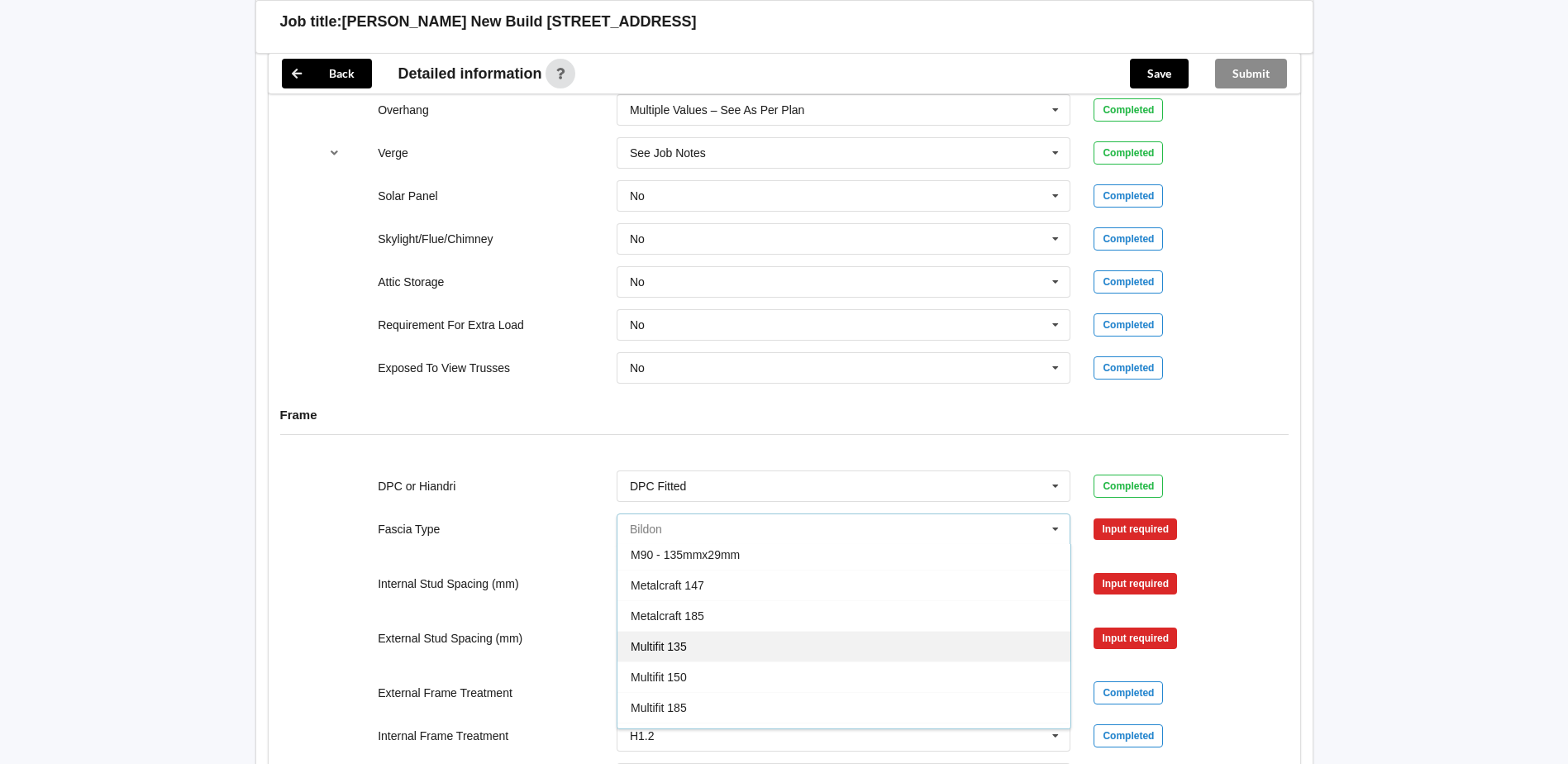
scroll to position [331, 0]
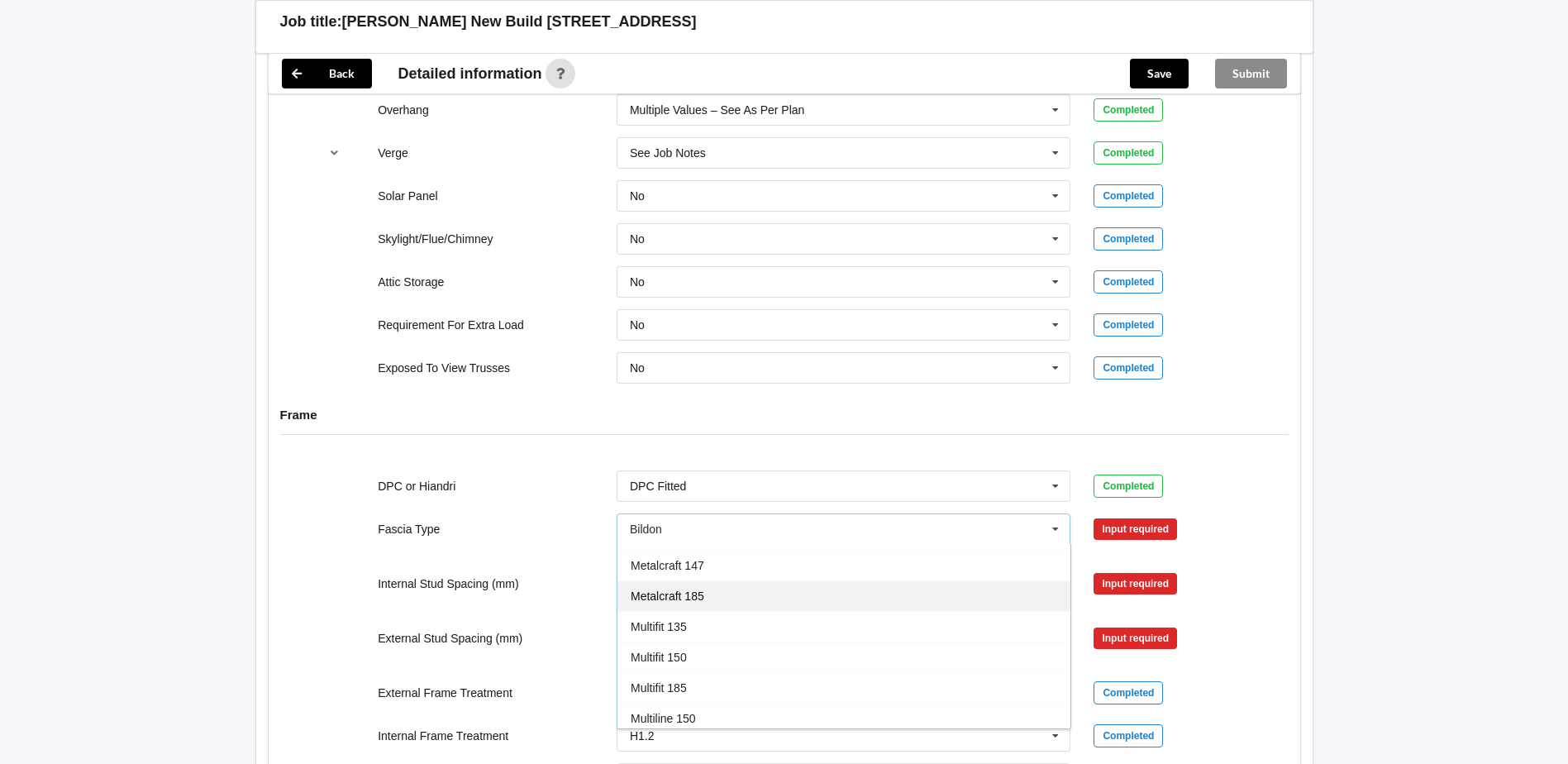
click at [679, 596] on span "Metalcraft 185" at bounding box center [667, 596] width 74 height 13
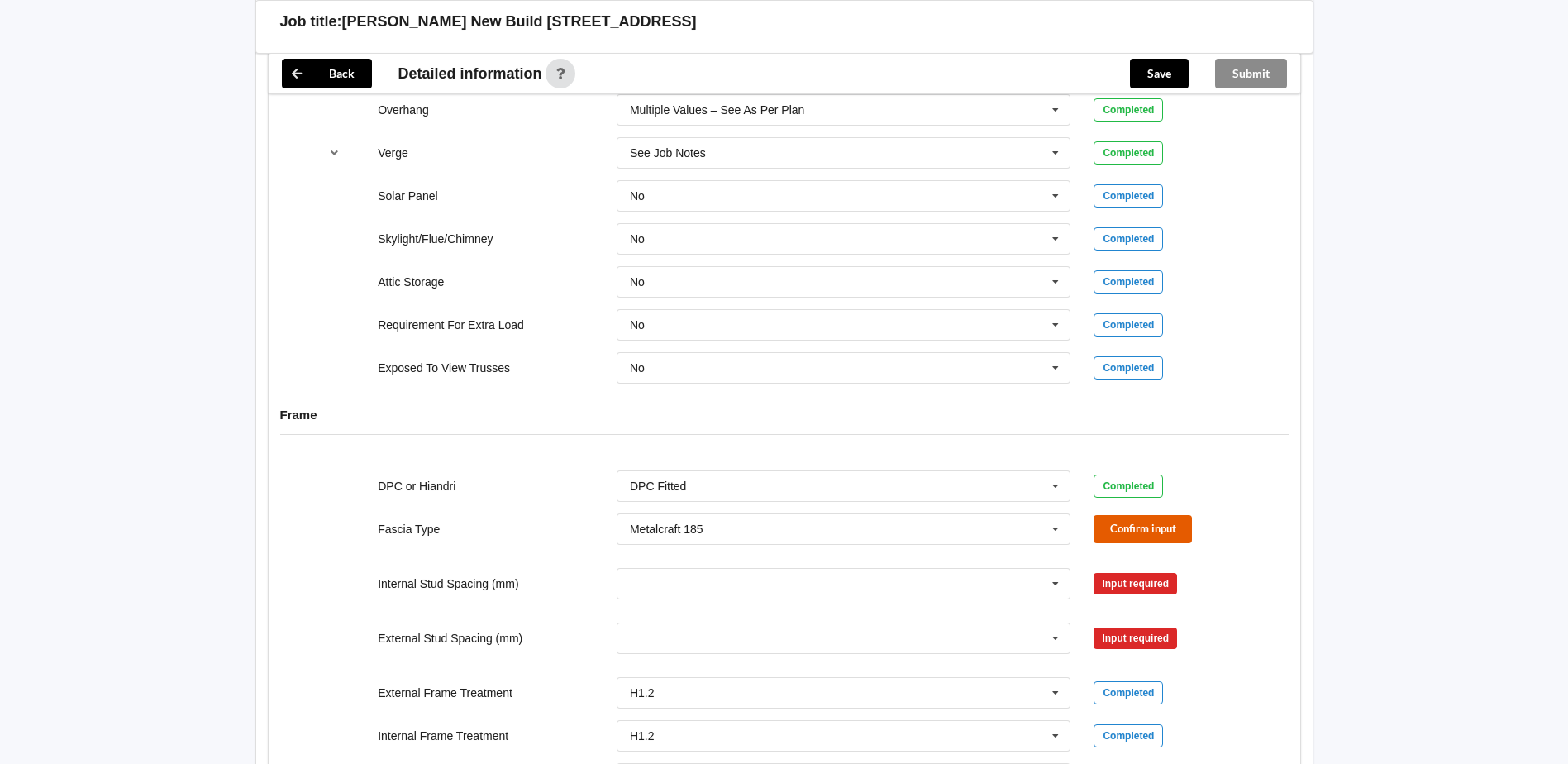
click at [1101, 528] on button "Confirm input" at bounding box center [1143, 528] width 98 height 27
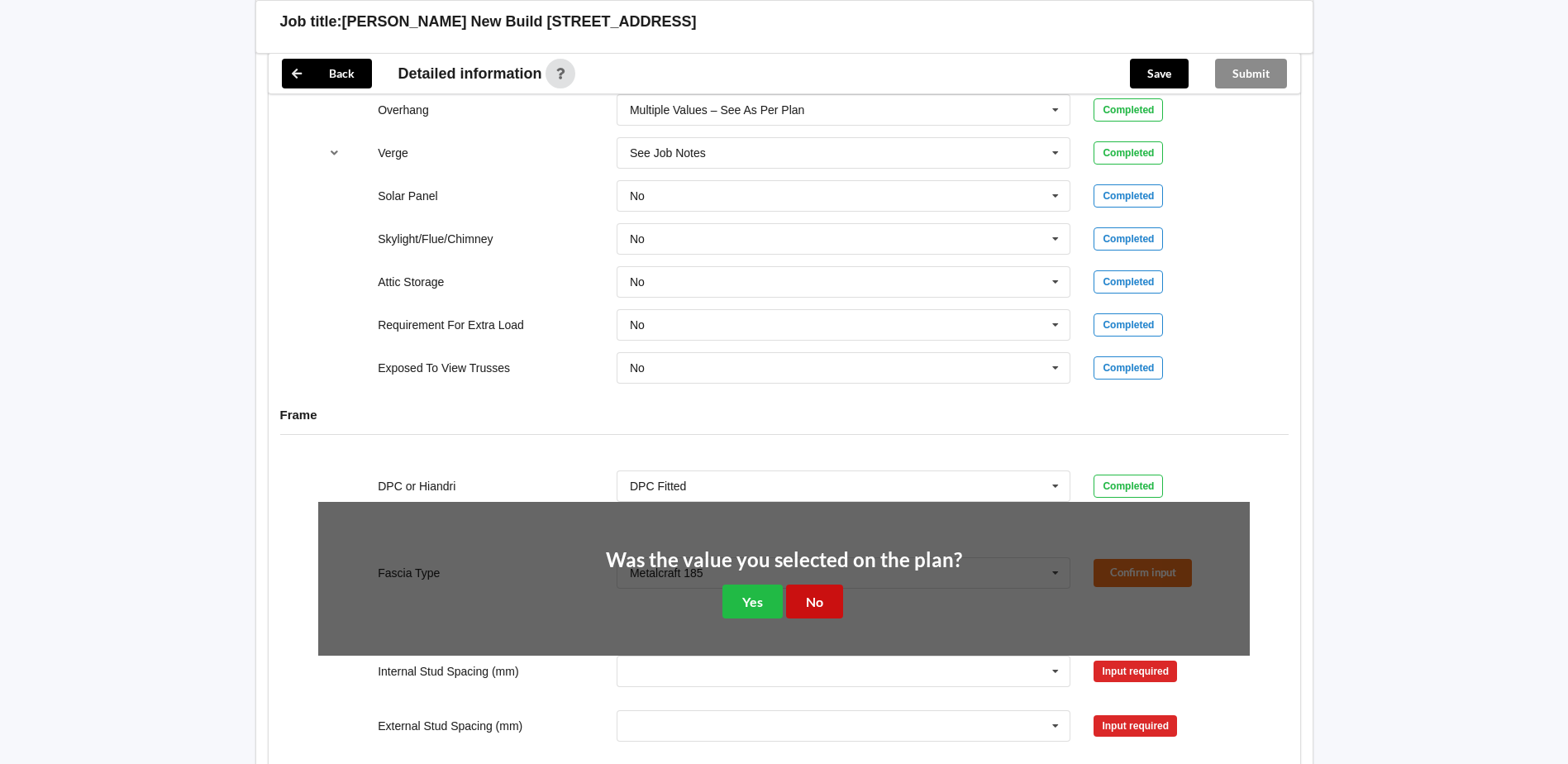
click at [826, 605] on button "No" at bounding box center [815, 601] width 57 height 34
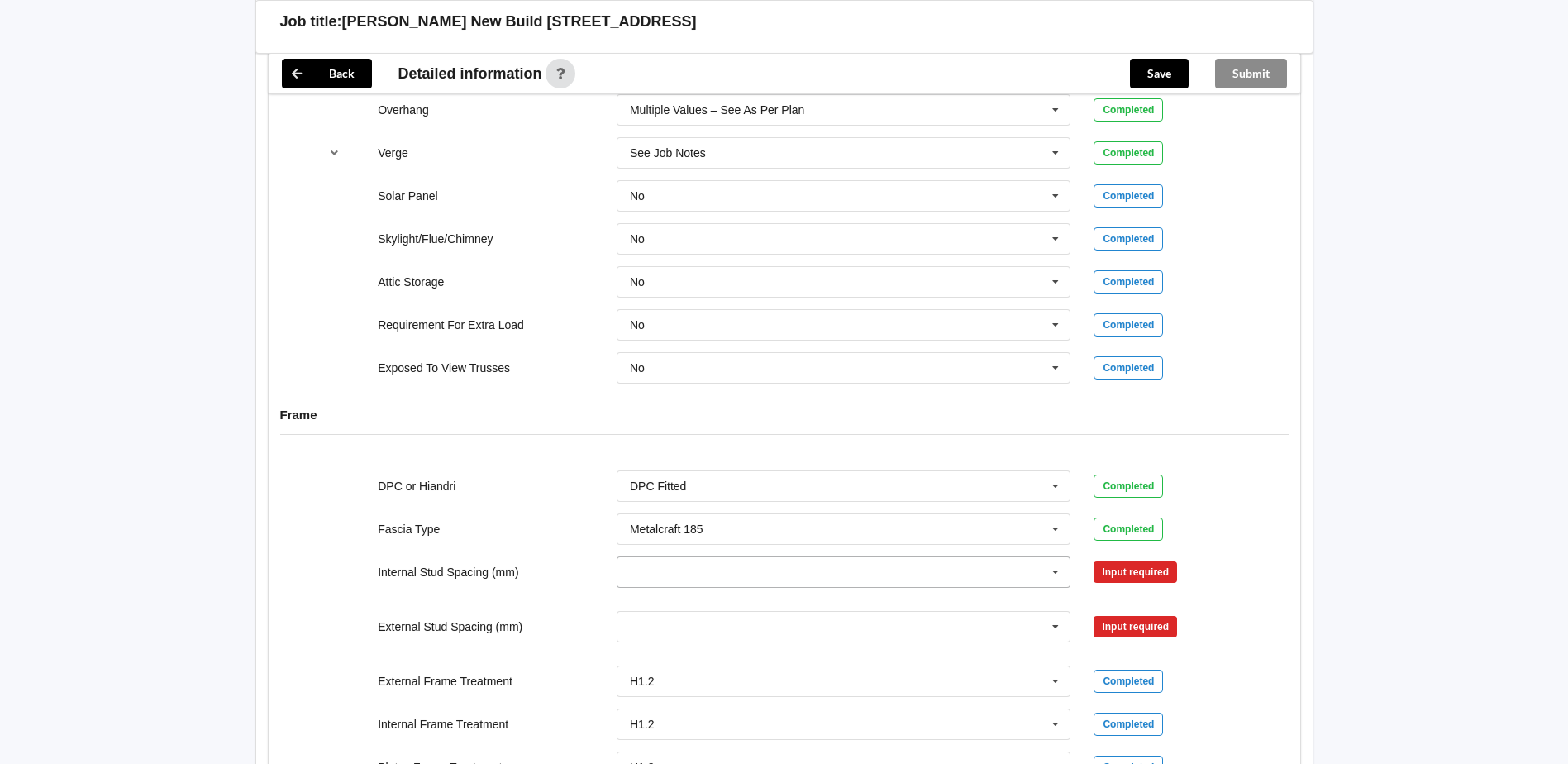
click at [1054, 571] on icon at bounding box center [1056, 573] width 25 height 30
click at [644, 511] on span "600" at bounding box center [640, 510] width 19 height 13
click at [1138, 575] on button "Confirm input" at bounding box center [1143, 572] width 98 height 27
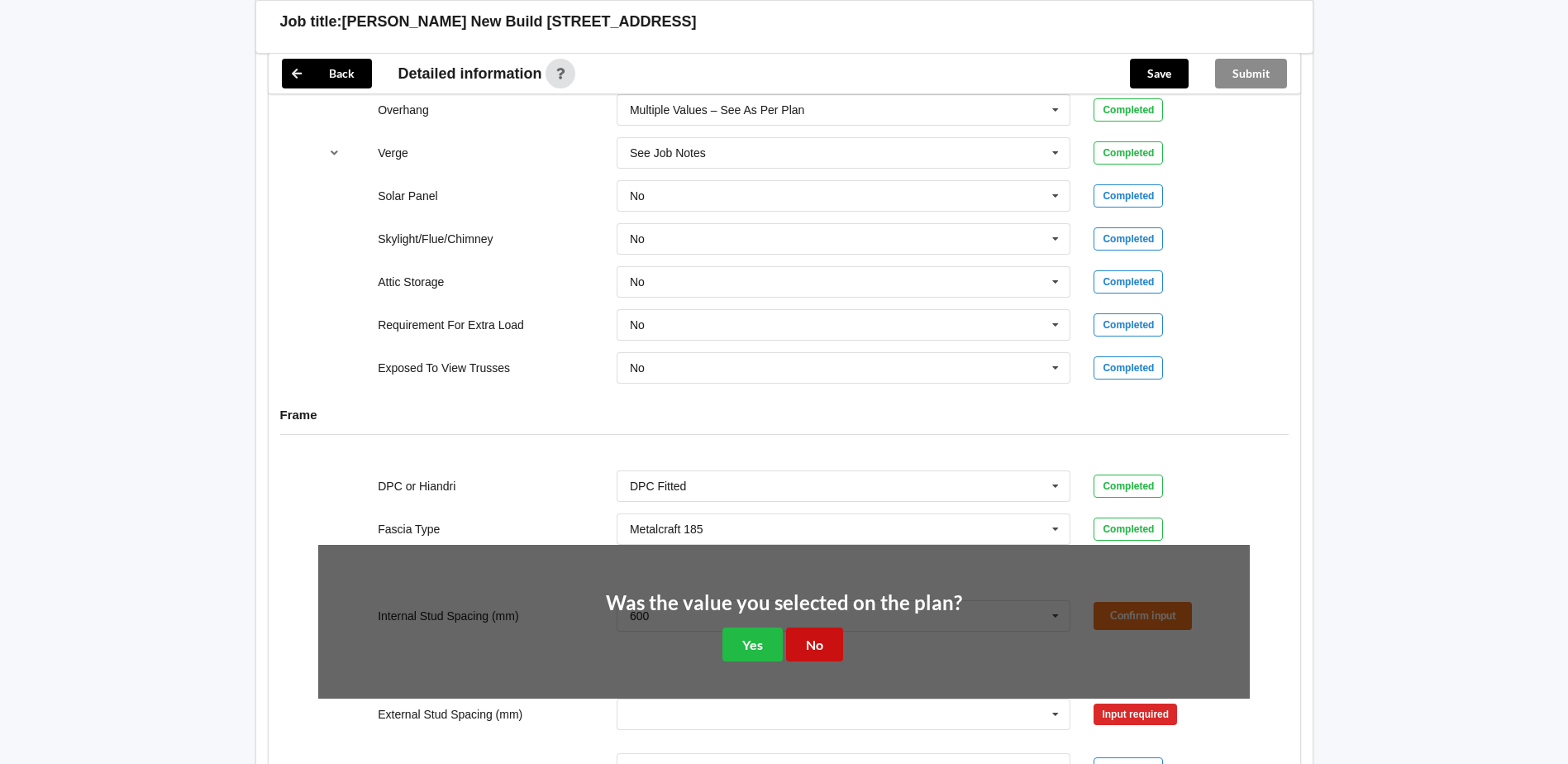
click at [815, 640] on button "No" at bounding box center [815, 645] width 57 height 34
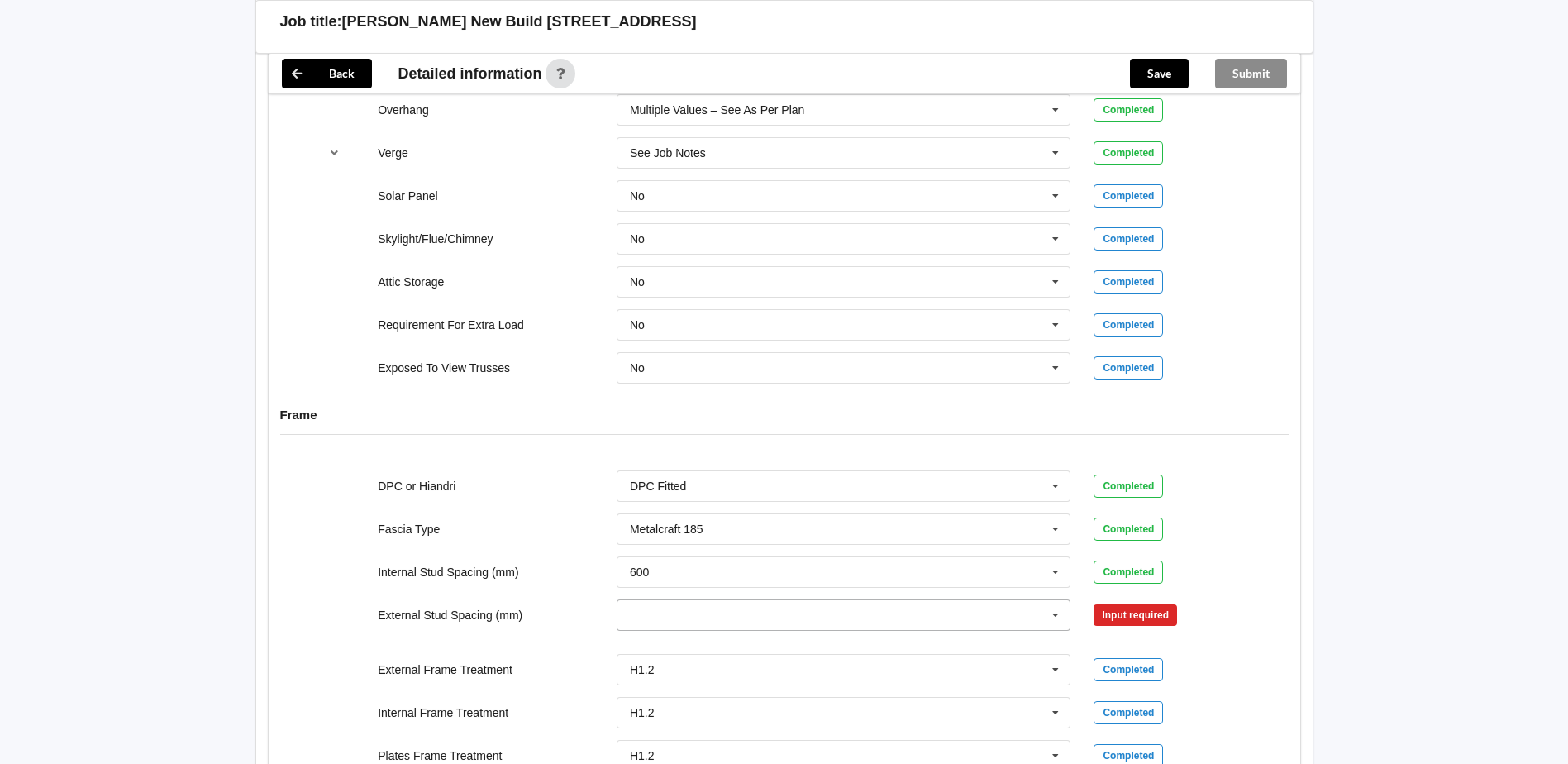
click at [1058, 616] on icon at bounding box center [1056, 615] width 25 height 30
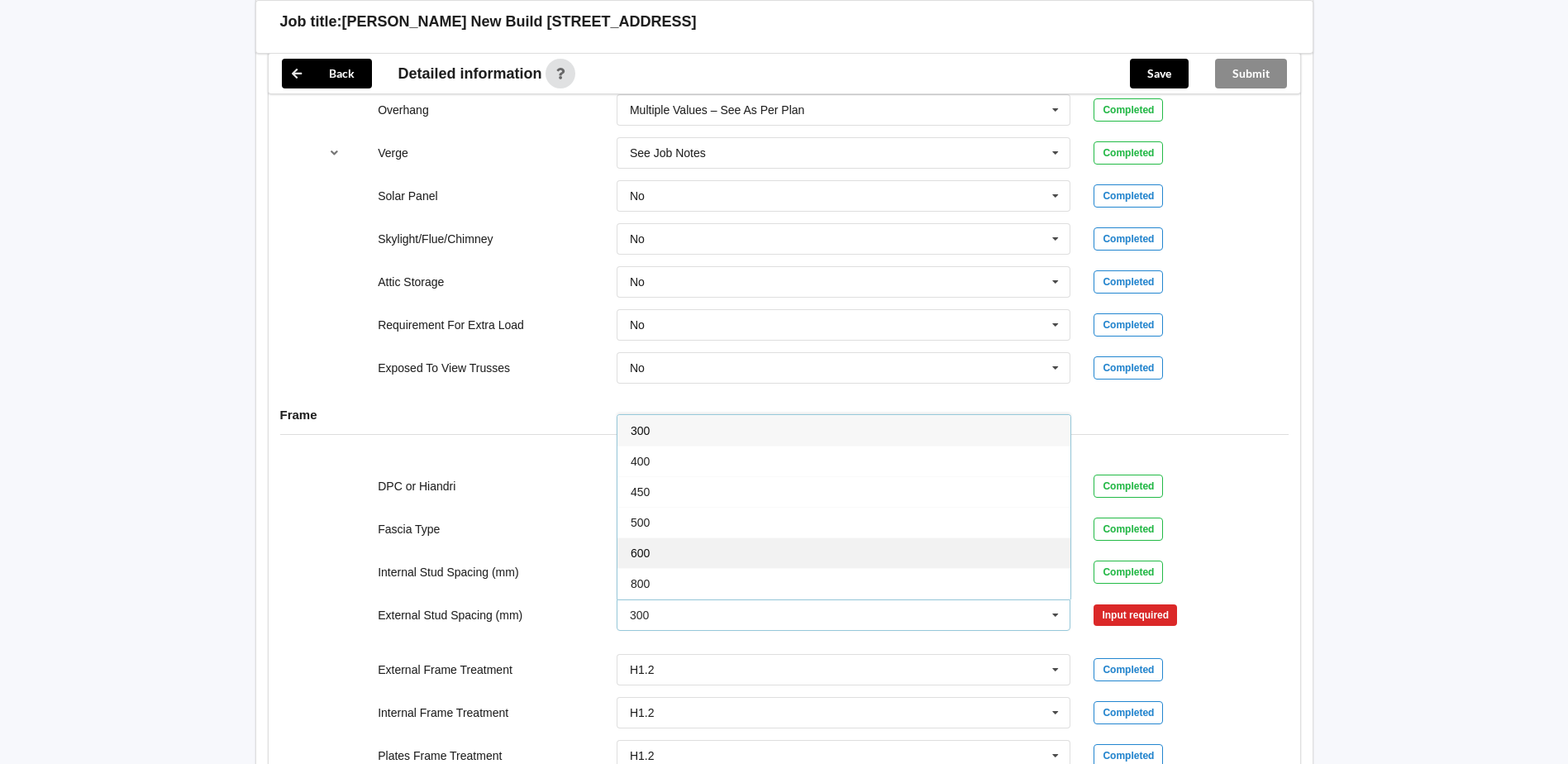
click at [705, 564] on div "600" at bounding box center [844, 553] width 453 height 30
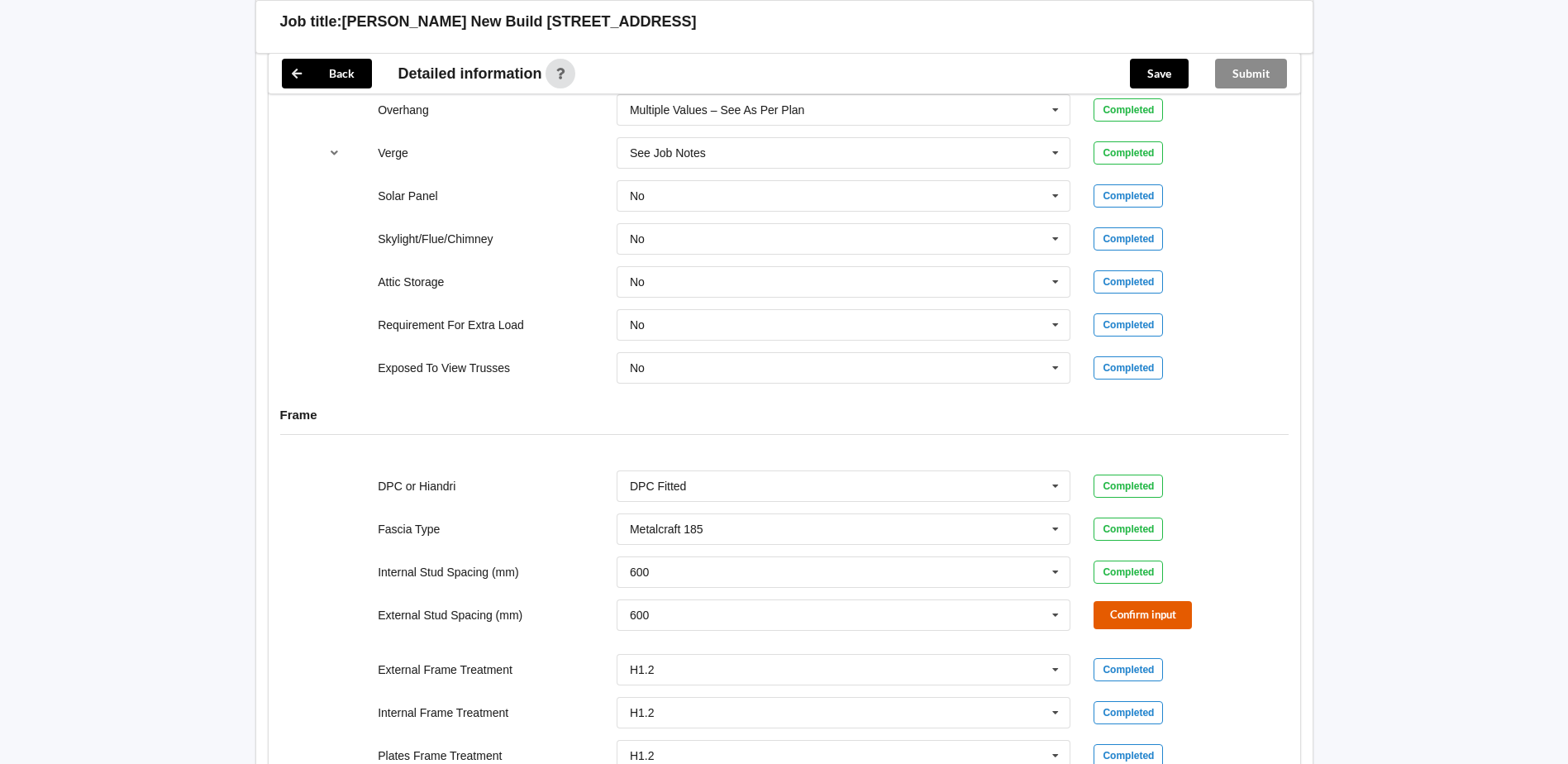
click at [1131, 614] on button "Confirm input" at bounding box center [1143, 614] width 98 height 27
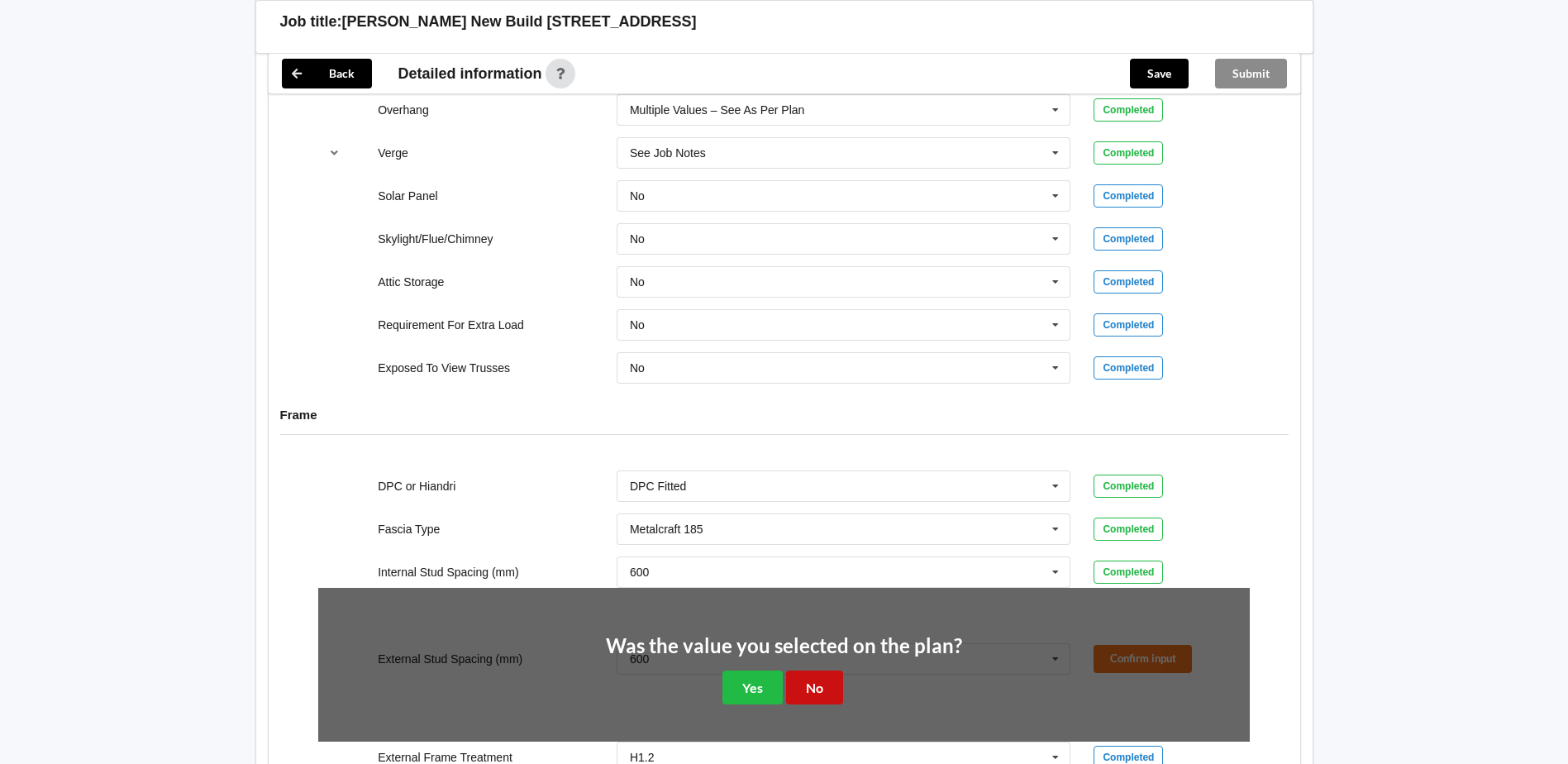
click at [817, 689] on button "No" at bounding box center [815, 687] width 57 height 34
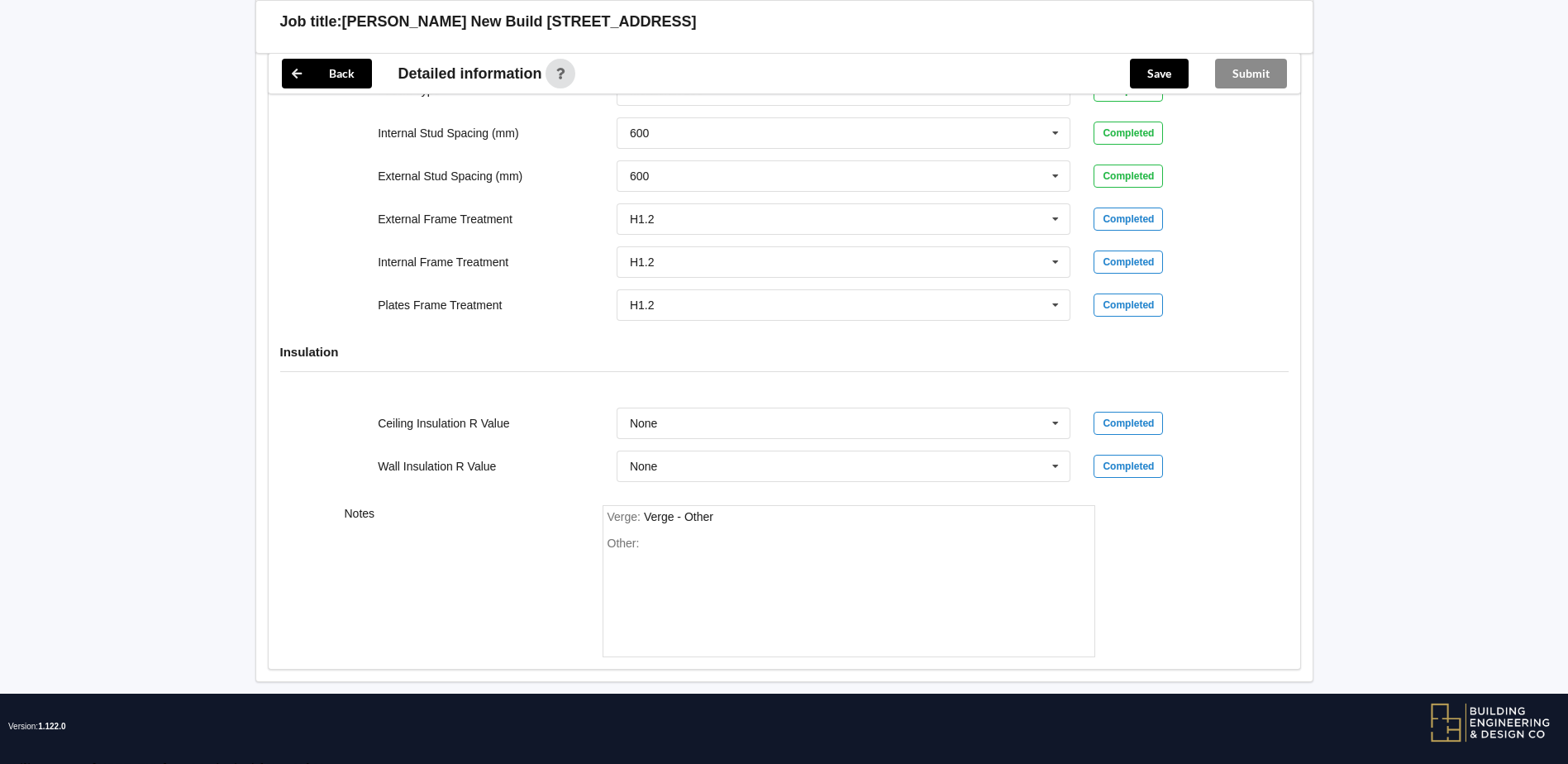
scroll to position [1858, 0]
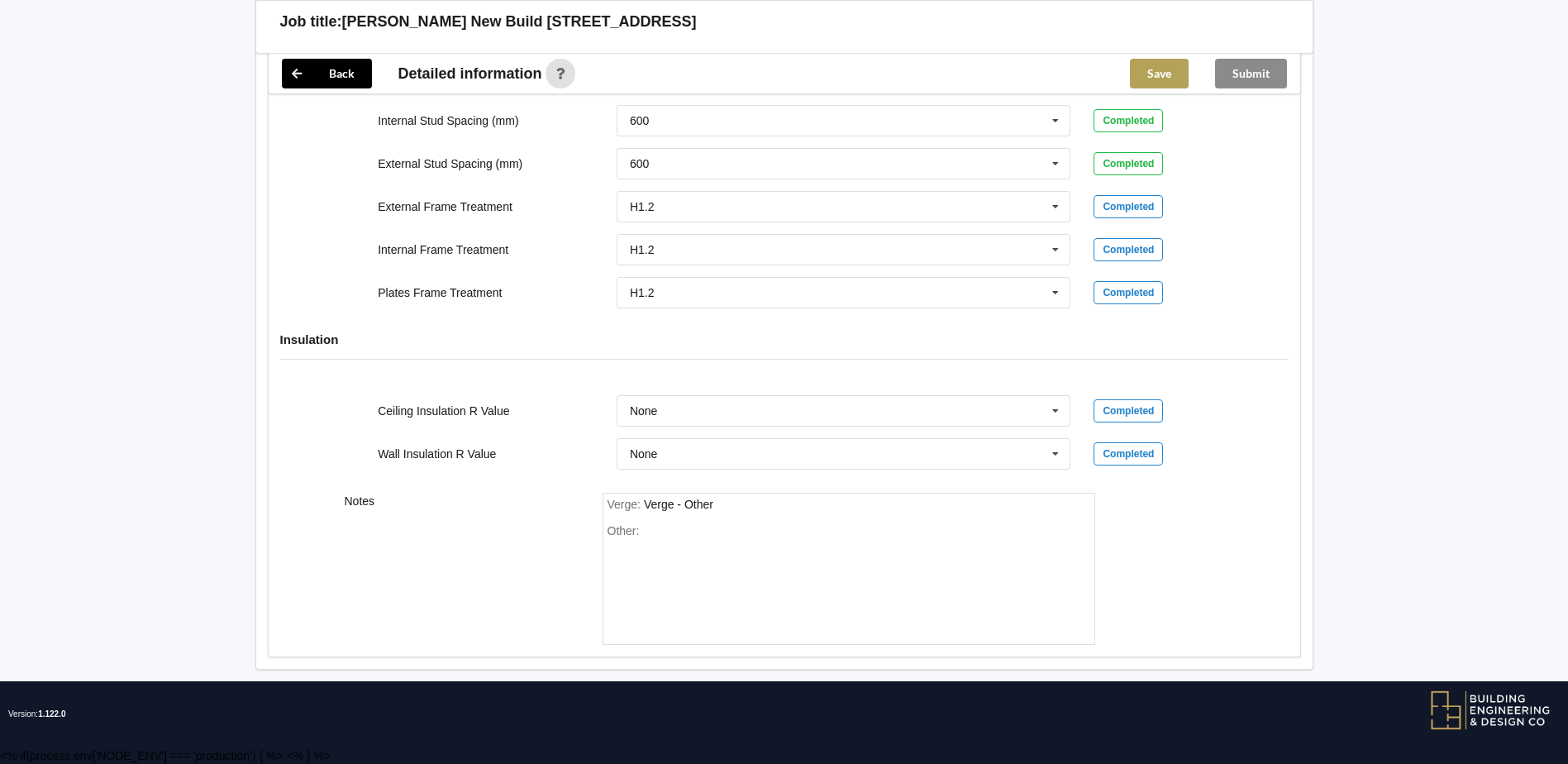
click at [1156, 67] on button "Save" at bounding box center [1159, 73] width 58 height 30
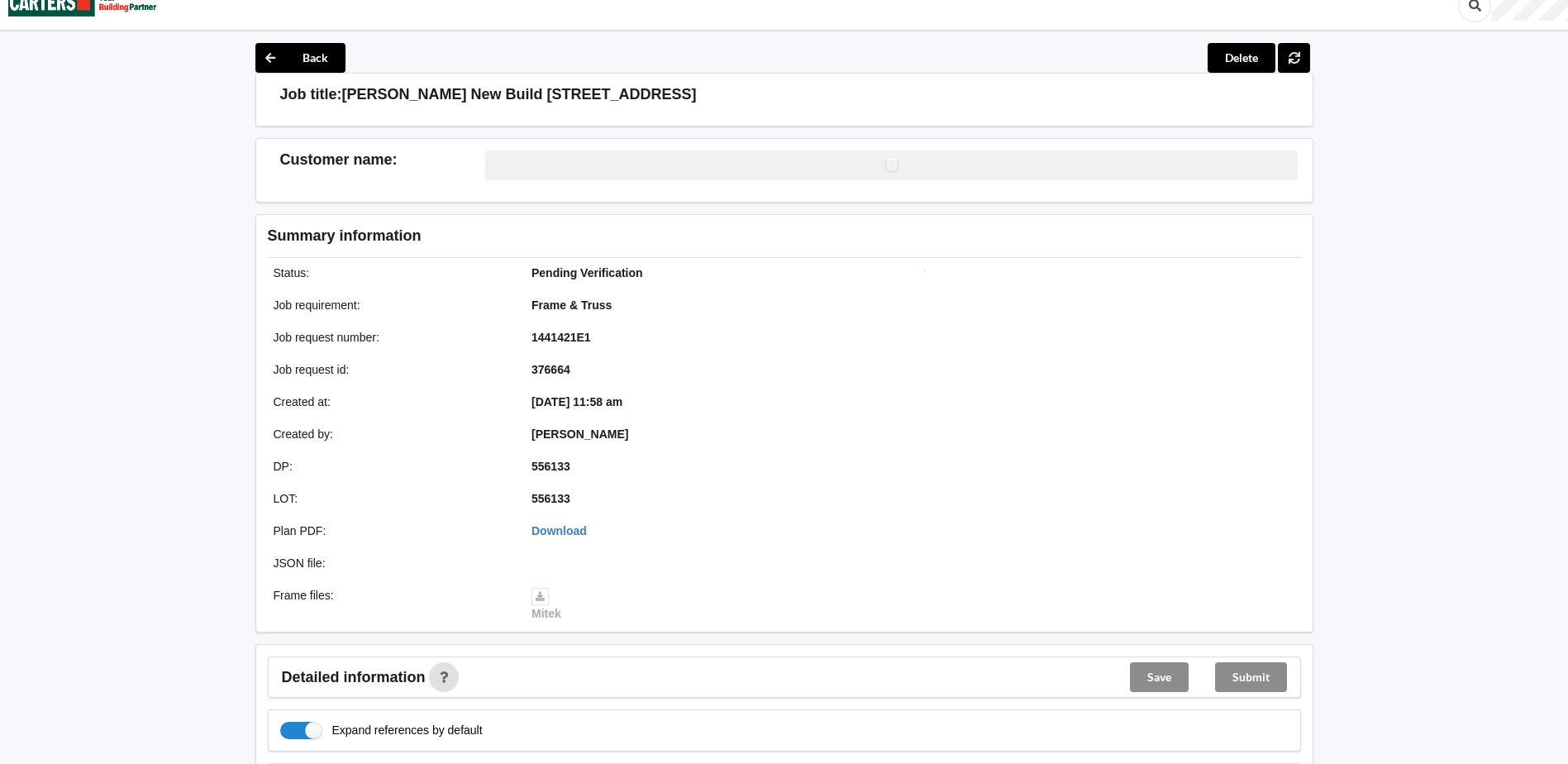
scroll to position [0, 0]
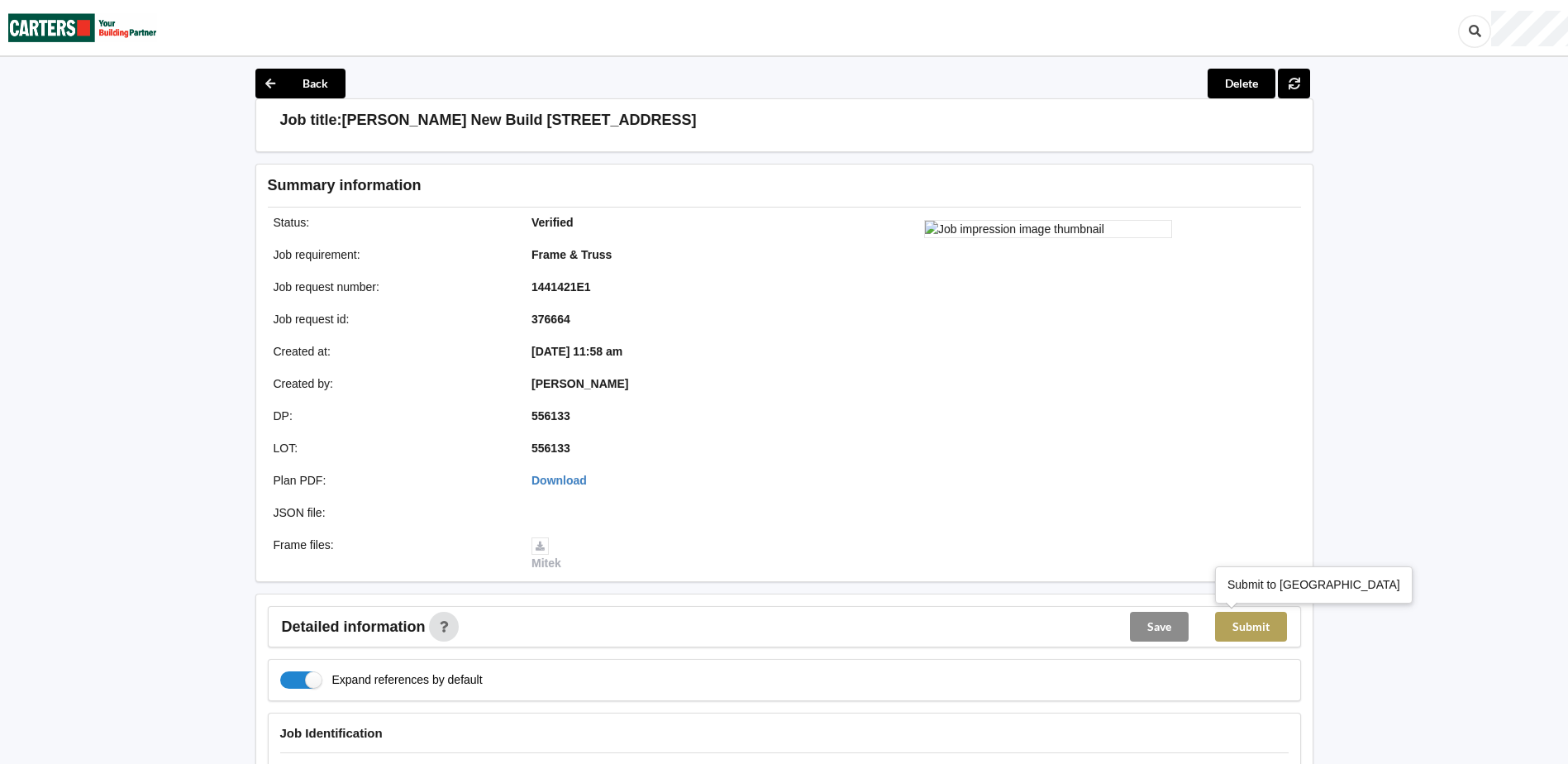
click at [1256, 627] on button "Submit" at bounding box center [1251, 627] width 72 height 30
